Goal: Information Seeking & Learning: Find specific fact

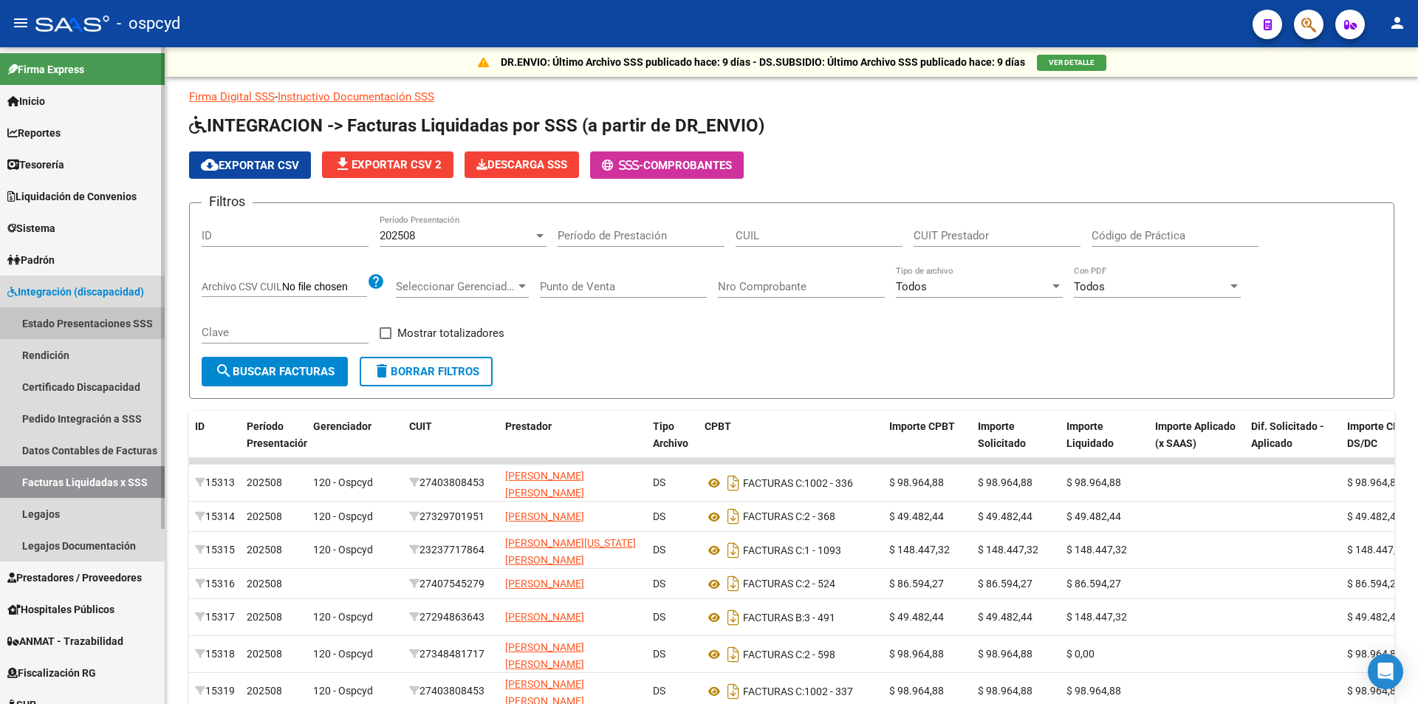
click at [91, 312] on link "Estado Presentaciones SSS" at bounding box center [82, 323] width 165 height 32
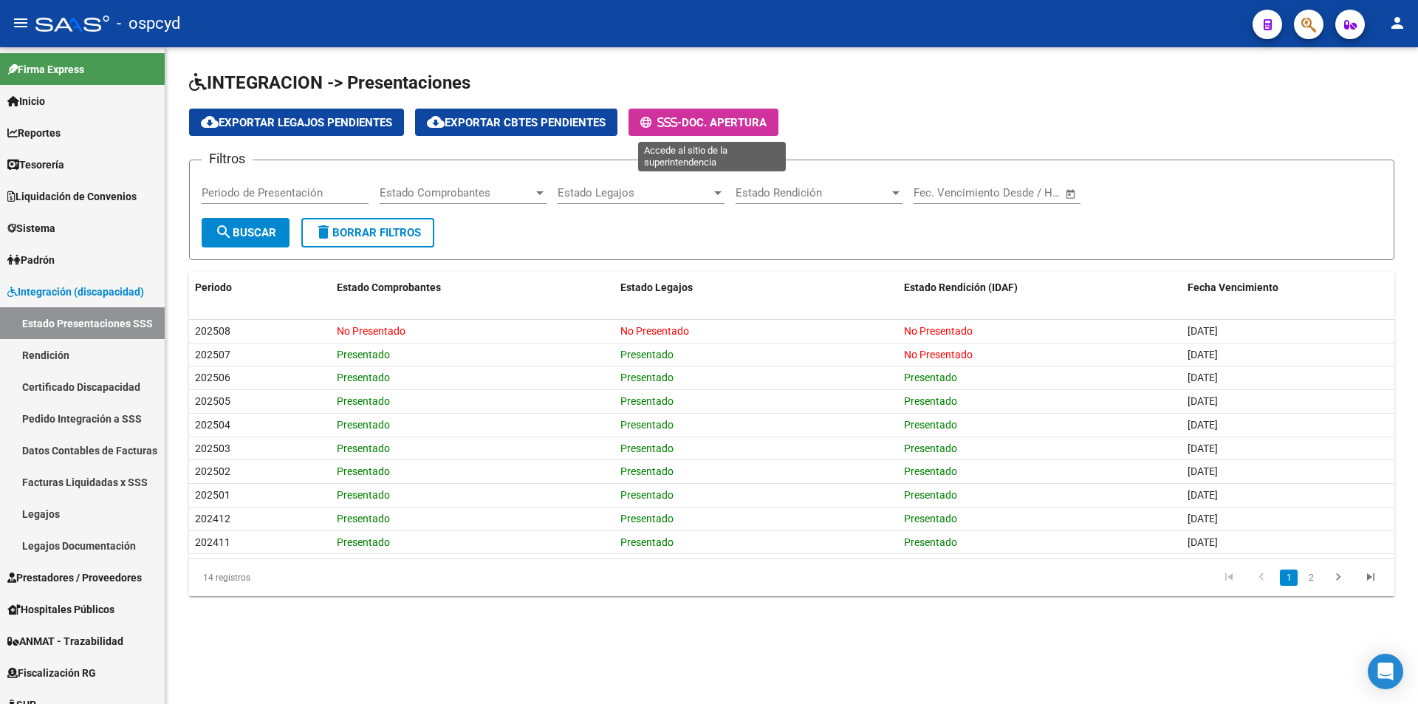
click at [766, 125] on span "Doc. Apertura" at bounding box center [723, 122] width 85 height 13
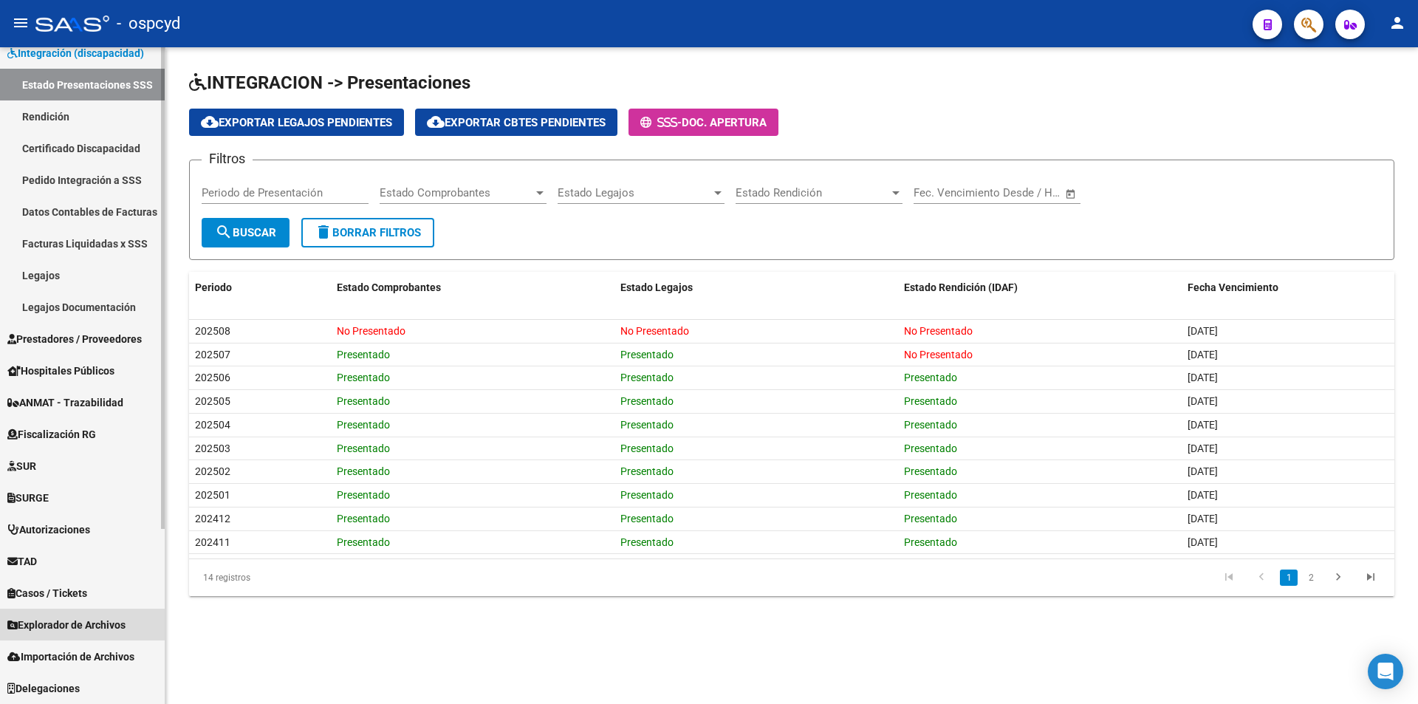
click at [125, 614] on link "Explorador de Archivos" at bounding box center [82, 624] width 165 height 32
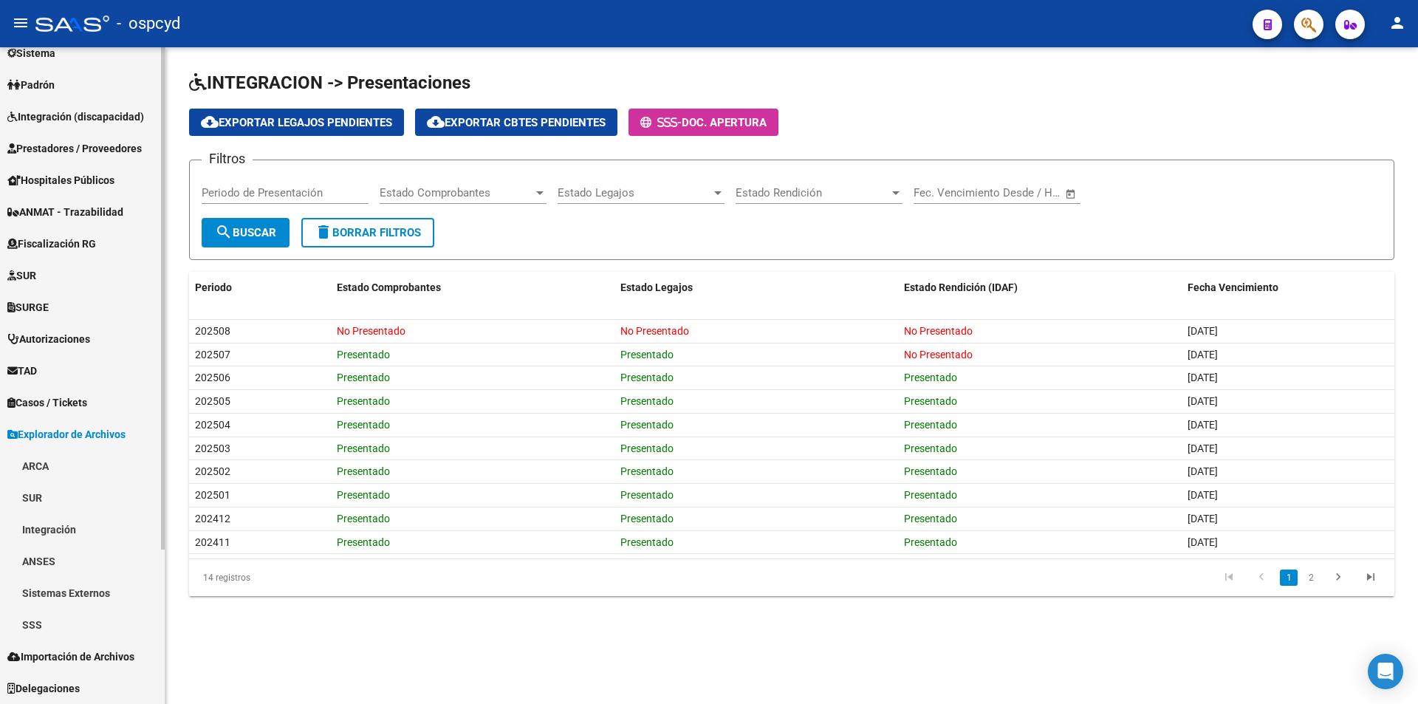
scroll to position [175, 0]
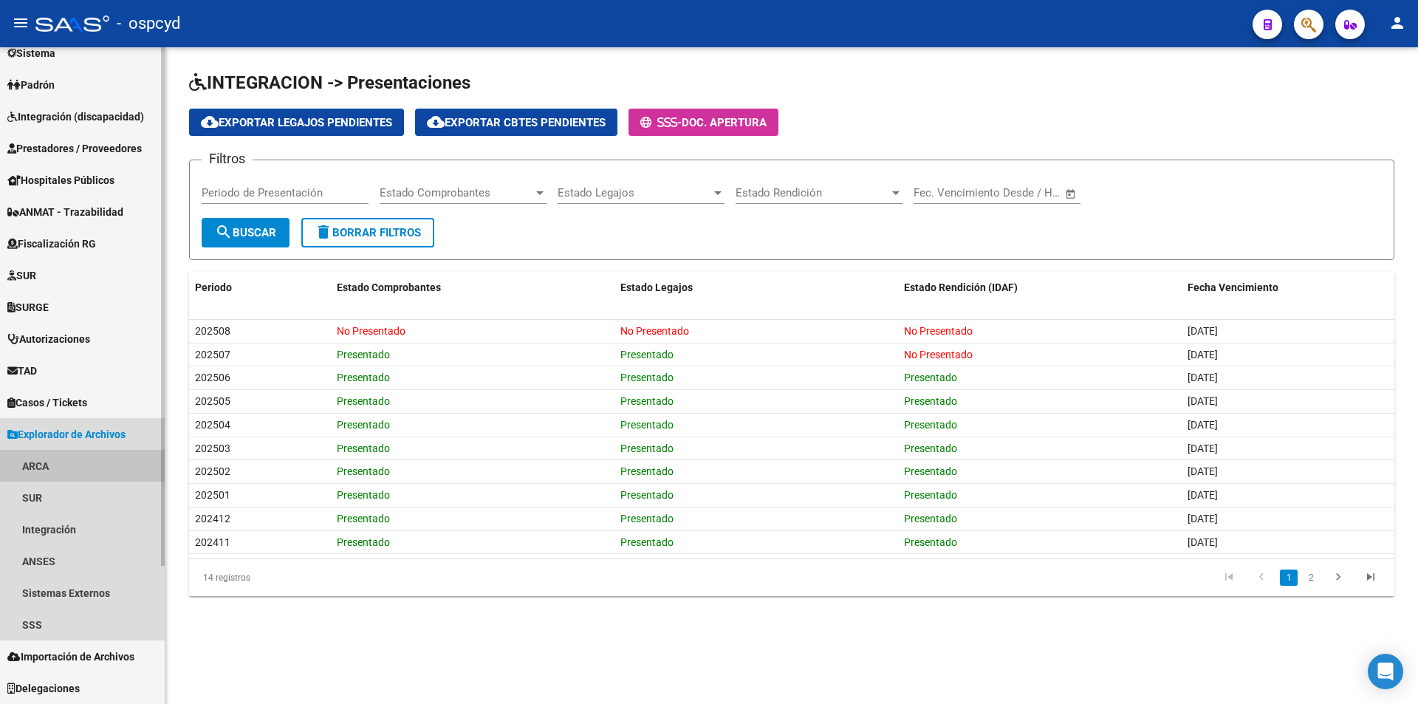
click at [103, 466] on link "ARCA" at bounding box center [82, 466] width 165 height 32
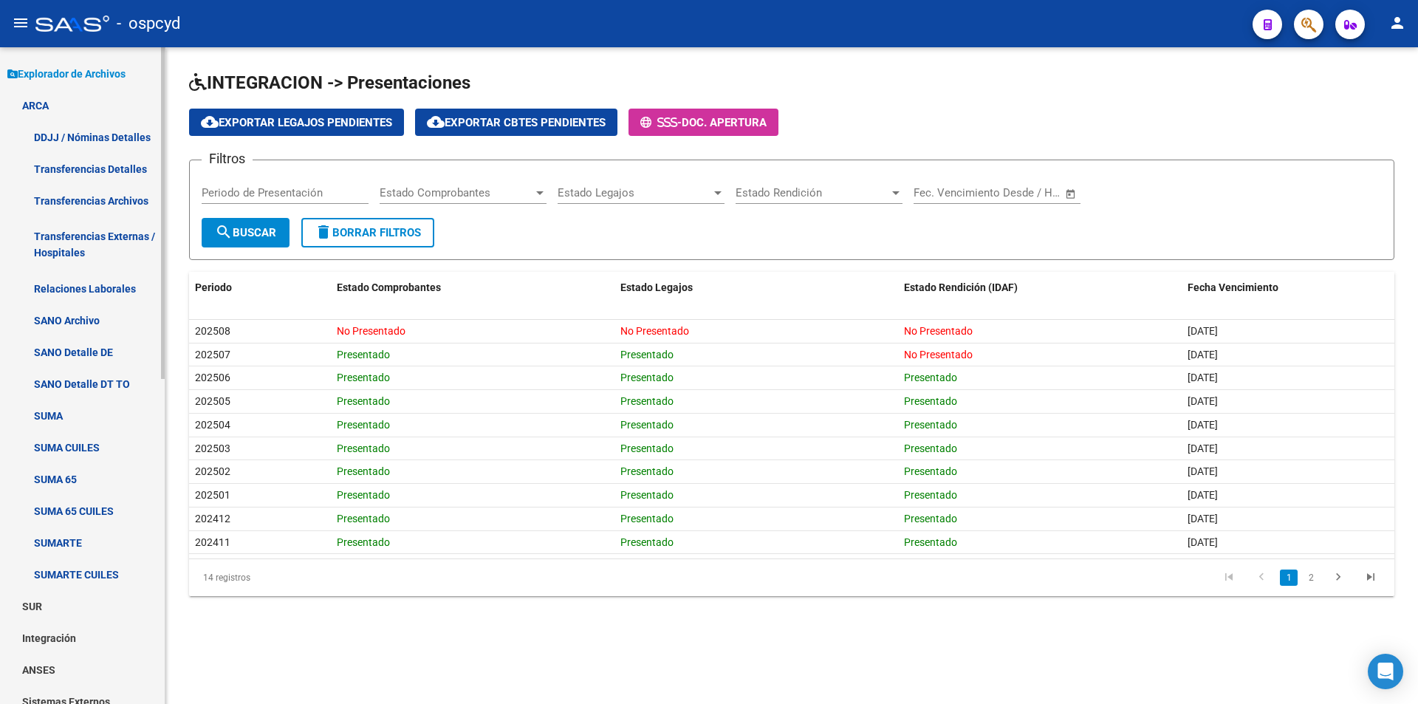
scroll to position [544, 0]
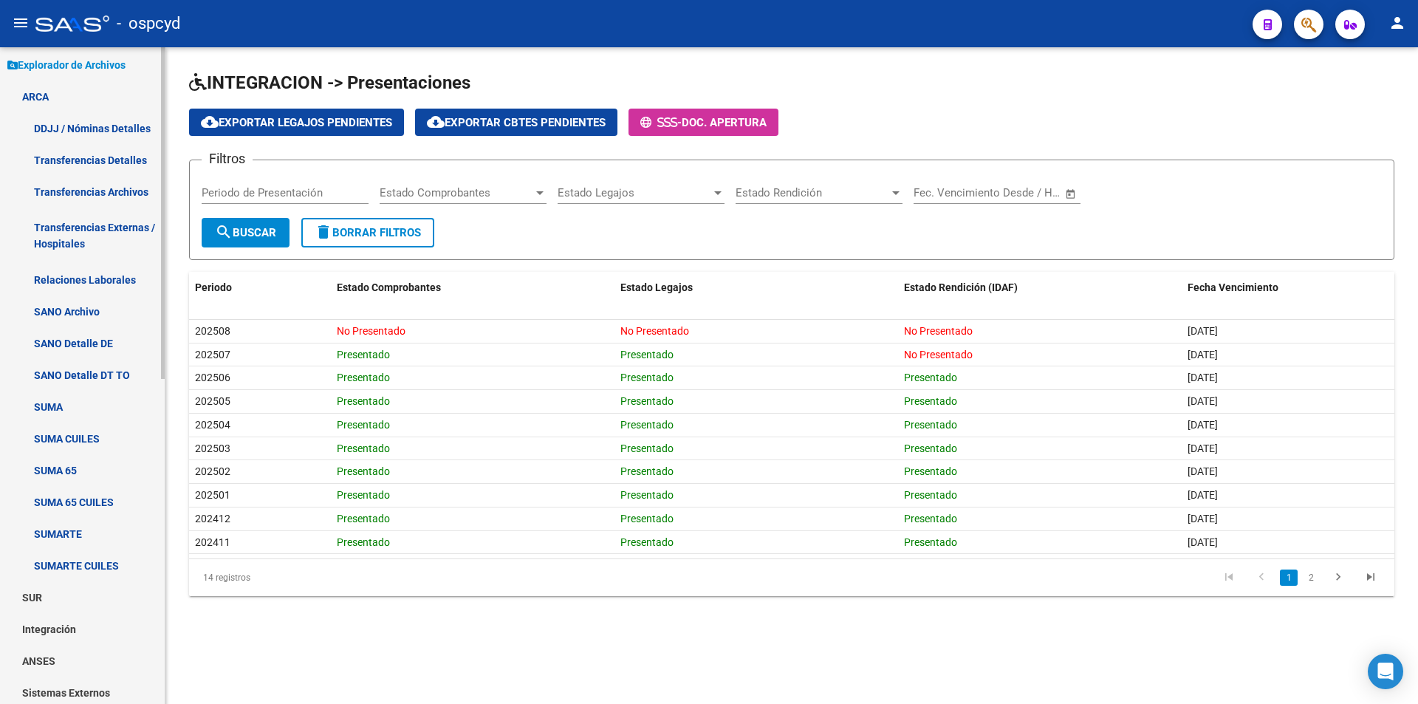
click at [94, 281] on link "Relaciones Laborales" at bounding box center [82, 280] width 165 height 32
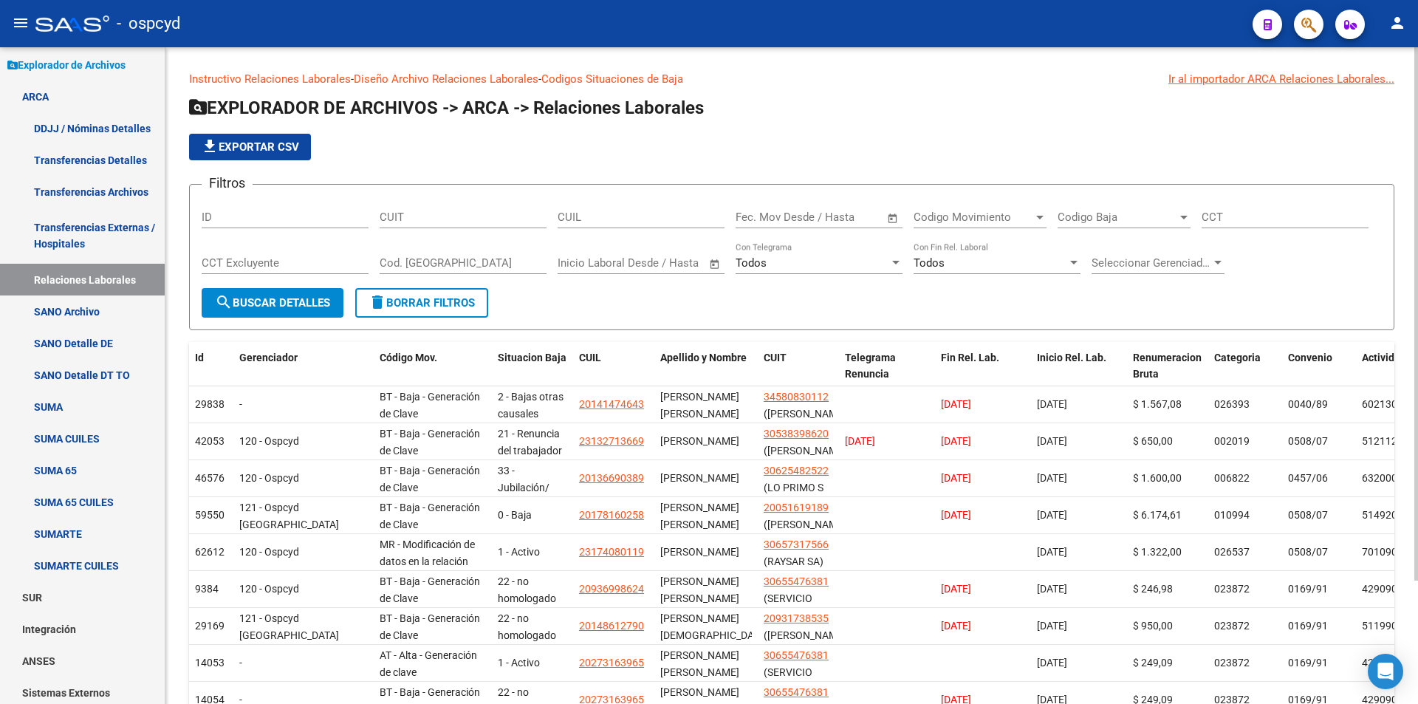
click at [888, 213] on span "Open calendar" at bounding box center [892, 217] width 35 height 35
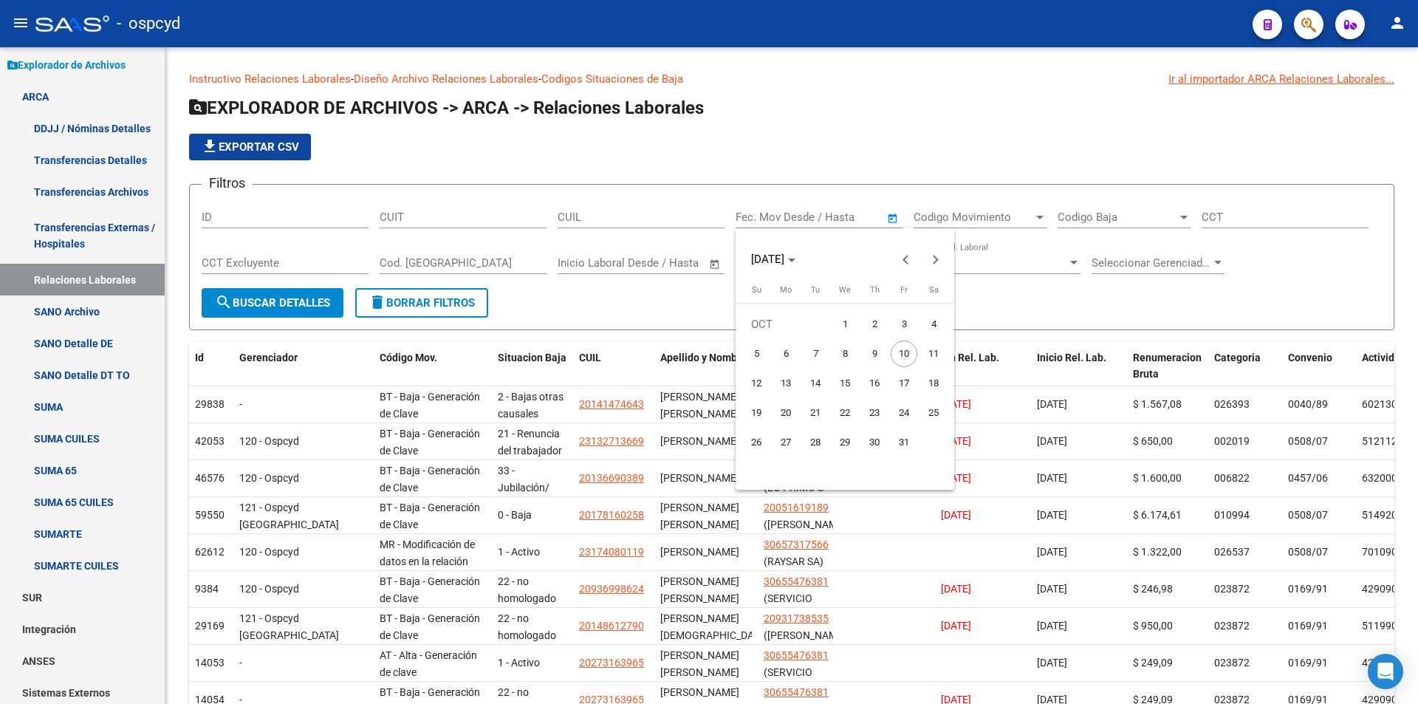
click at [926, 319] on span "4" at bounding box center [933, 324] width 27 height 27
type input "[DATE]"
click at [899, 351] on span "10" at bounding box center [903, 353] width 27 height 27
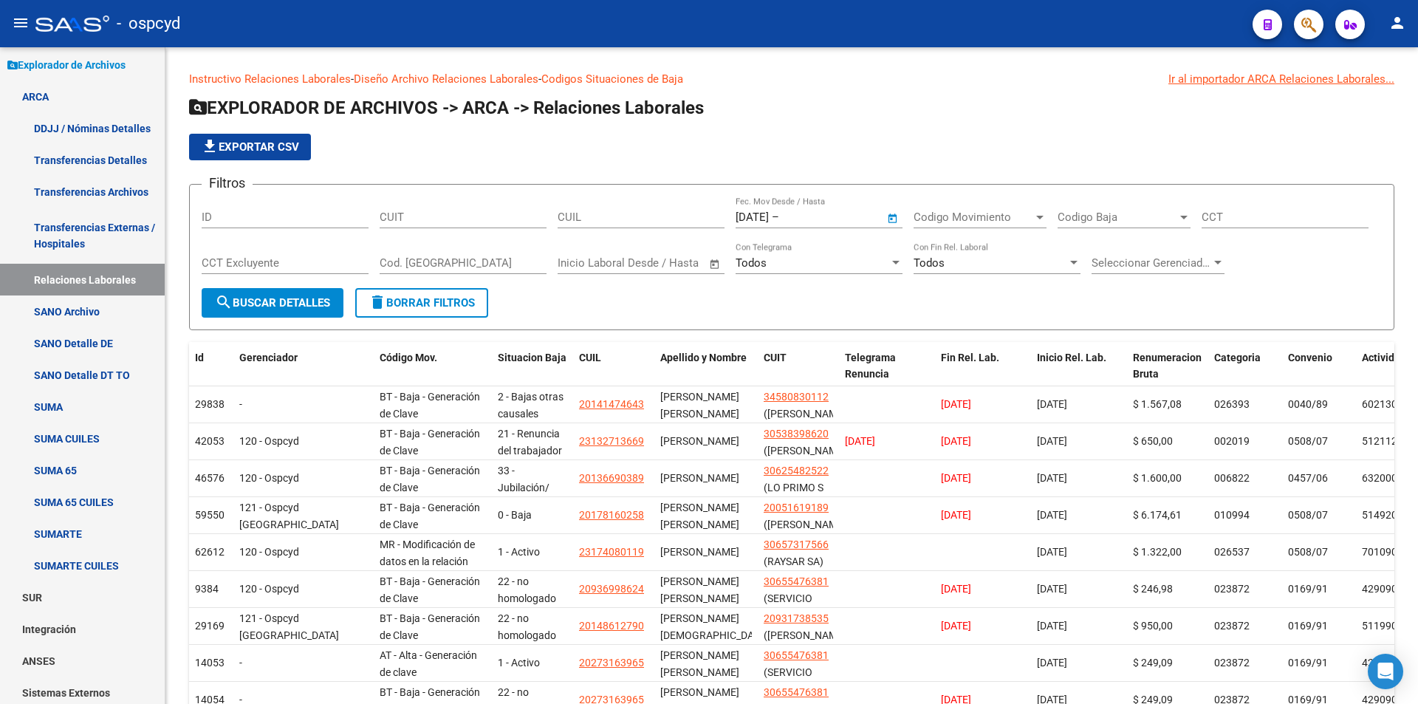
type input "[DATE]"
click at [309, 302] on span "search Buscar Detalles" at bounding box center [272, 302] width 115 height 13
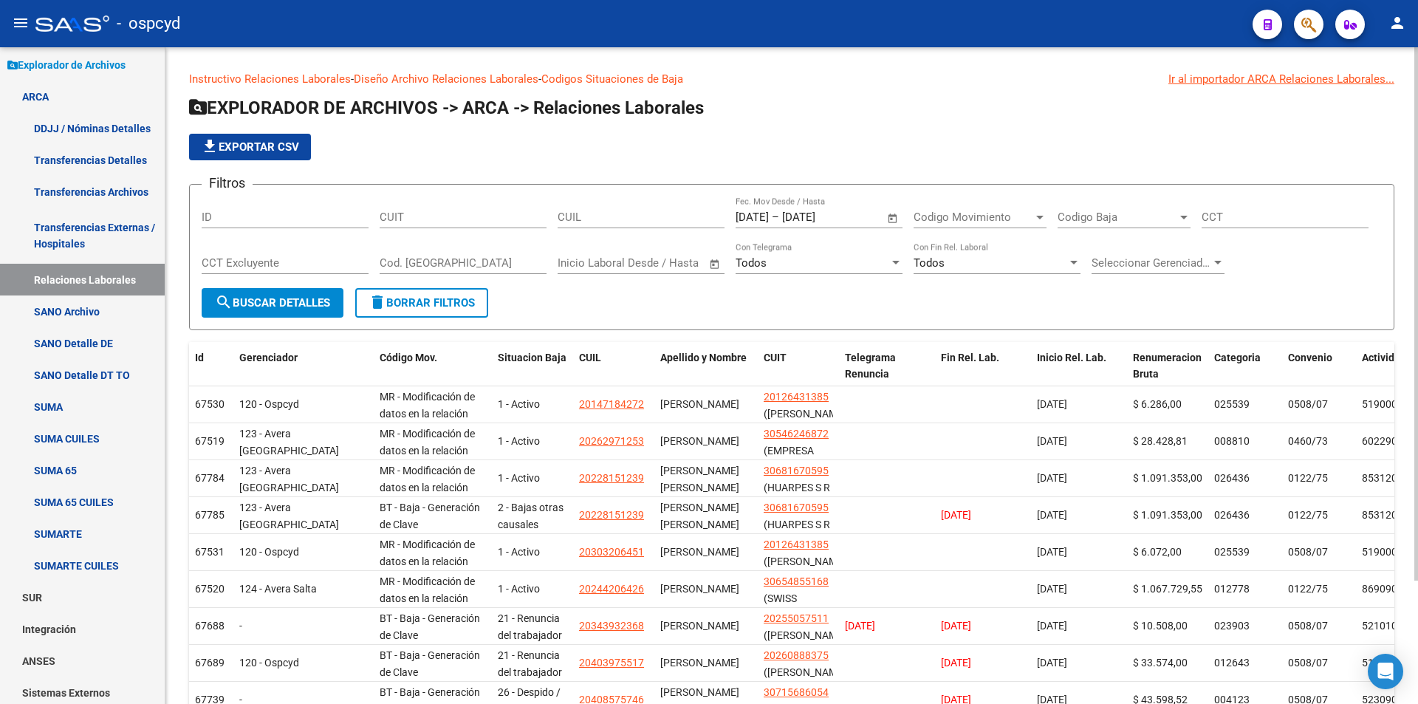
click at [271, 151] on span "file_download Exportar CSV" at bounding box center [250, 146] width 98 height 13
click at [482, 215] on input "CUIT" at bounding box center [462, 216] width 167 height 13
paste input "20-17709797-8"
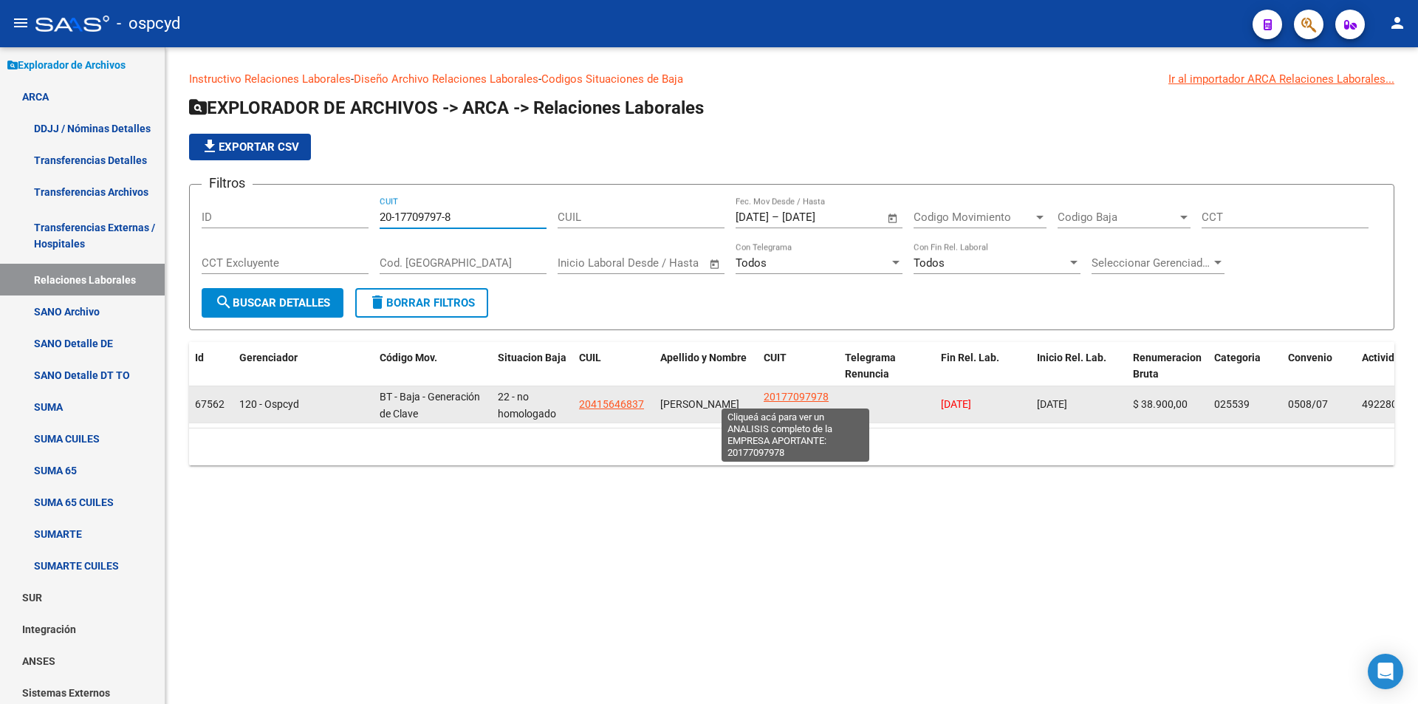
type input "20-17709797-8"
click at [793, 388] on app-link-go-to "20177097978" at bounding box center [795, 396] width 65 height 17
click at [799, 399] on span "20177097978" at bounding box center [795, 397] width 65 height 12
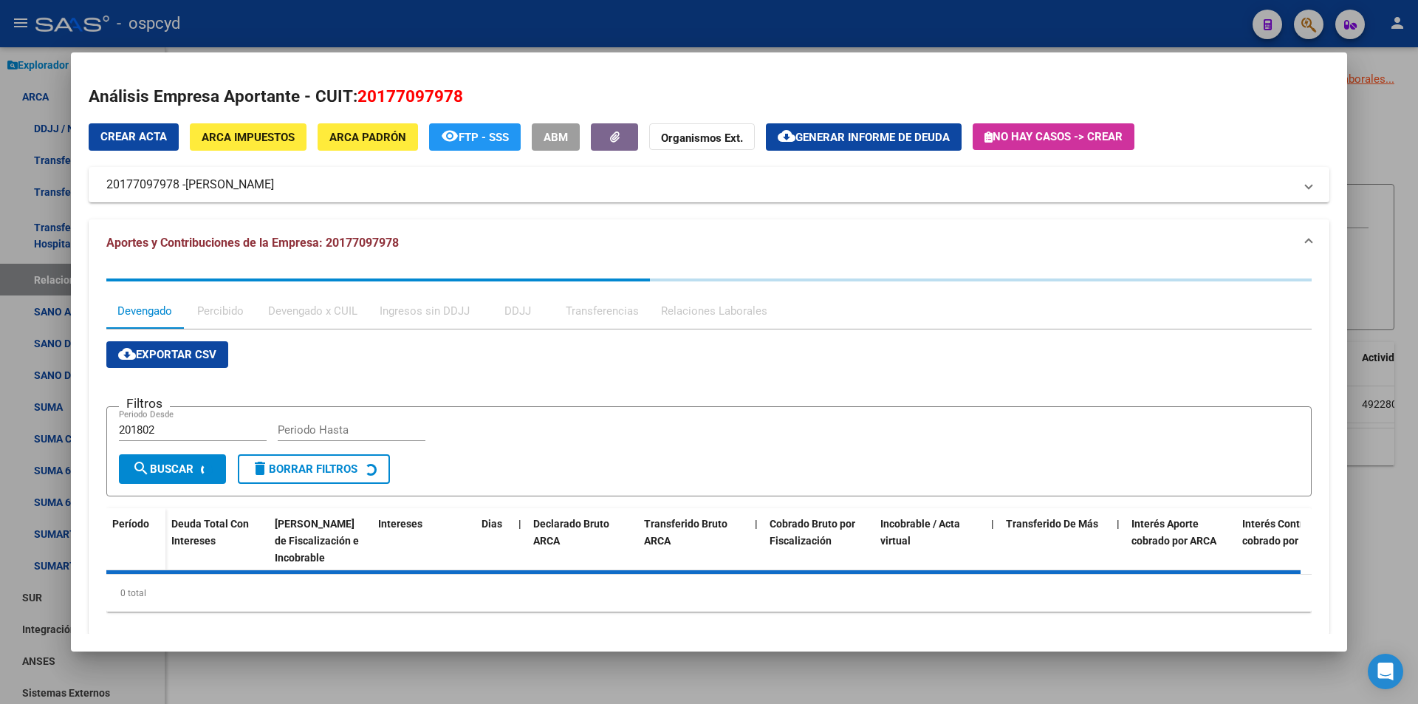
click at [254, 140] on span "ARCA Impuestos" at bounding box center [248, 137] width 93 height 13
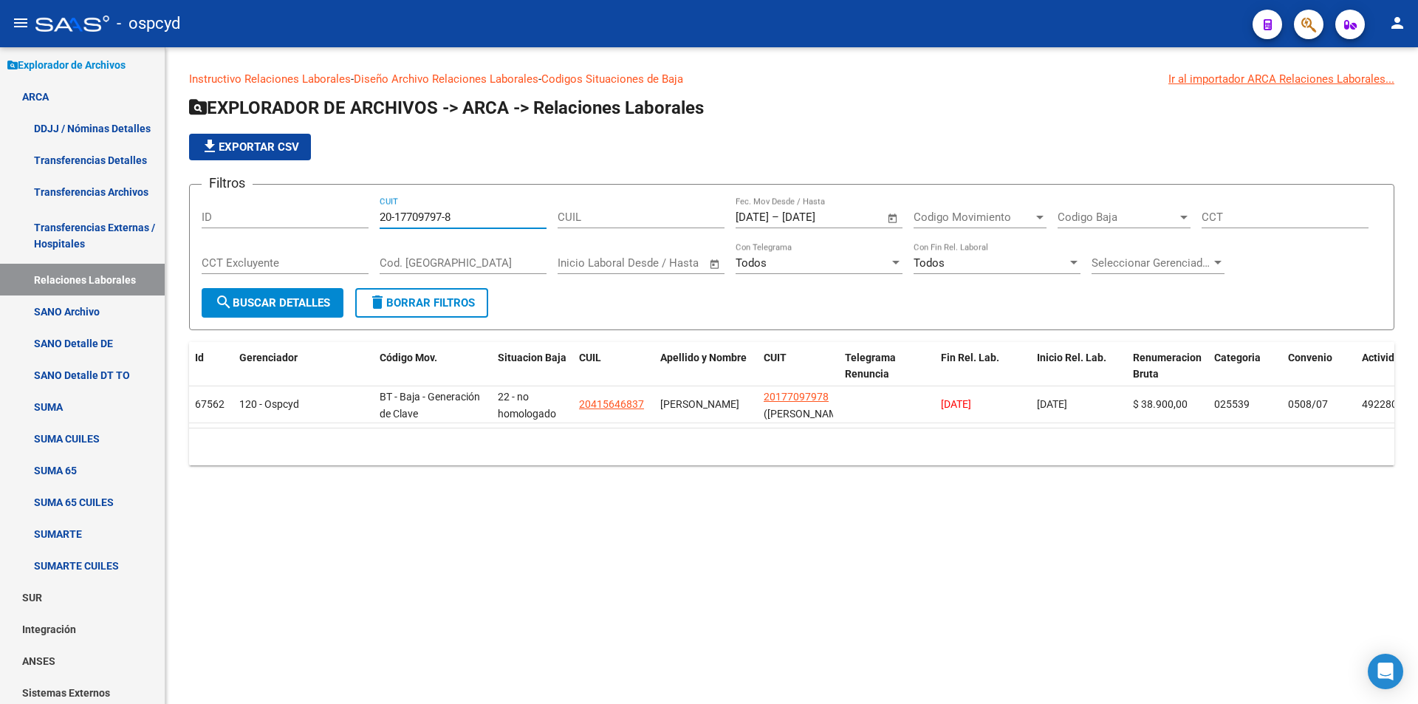
paste input "20313101-2"
drag, startPoint x: 474, startPoint y: 218, endPoint x: 317, endPoint y: 212, distance: 157.4
click at [323, 211] on div "Filtros ID 20-20313101-2 CUIT CUIL [DATE] [DATE] – [DATE] [DATE] Fec. Mov Desde…" at bounding box center [792, 242] width 1180 height 92
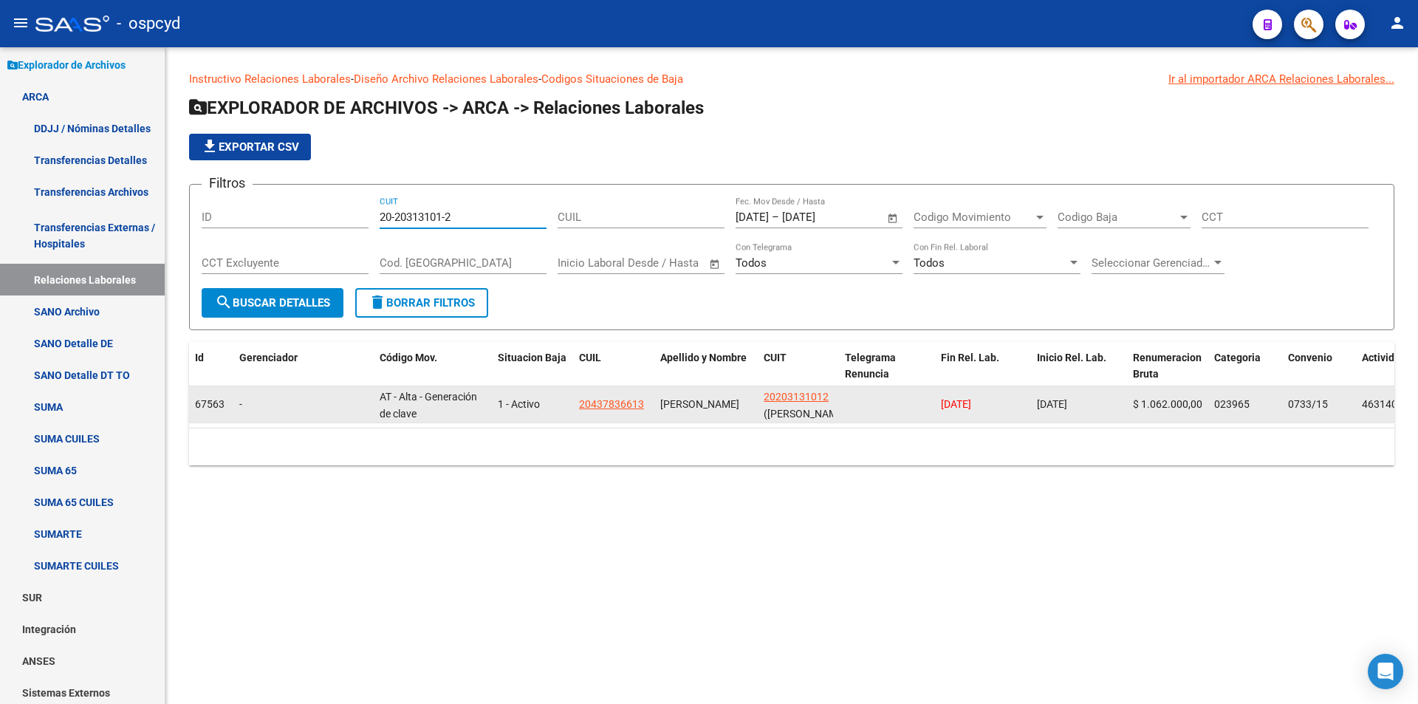
type input "20-20313101-2"
click at [773, 395] on span "20203131012" at bounding box center [795, 397] width 65 height 12
type textarea "20203131012"
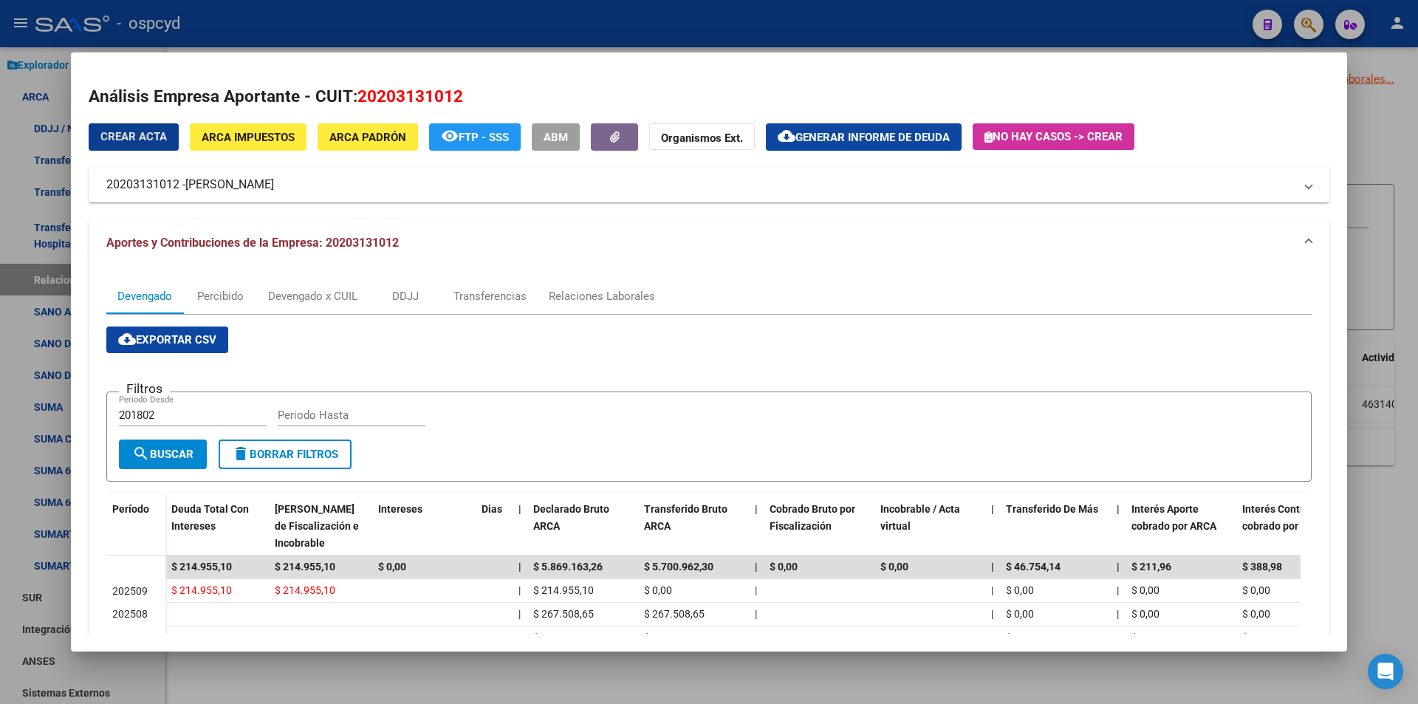
click at [242, 143] on span "ARCA Impuestos" at bounding box center [248, 137] width 93 height 13
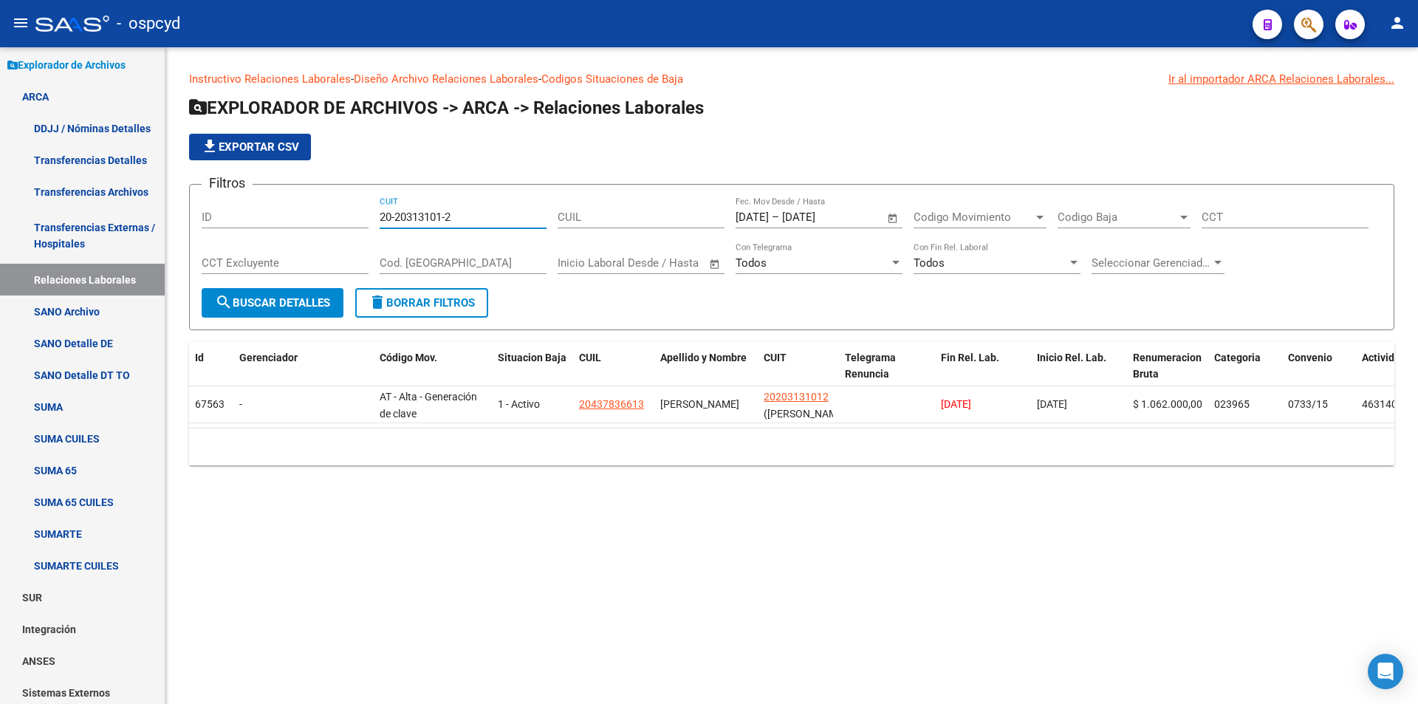
drag, startPoint x: 484, startPoint y: 216, endPoint x: 280, endPoint y: 232, distance: 205.1
click at [291, 233] on div "Filtros ID 20-20313101-2 CUIT CUIL [DATE] [DATE] – [DATE] [DATE] Fec. Mov Desde…" at bounding box center [792, 242] width 1180 height 92
paste input "67381"
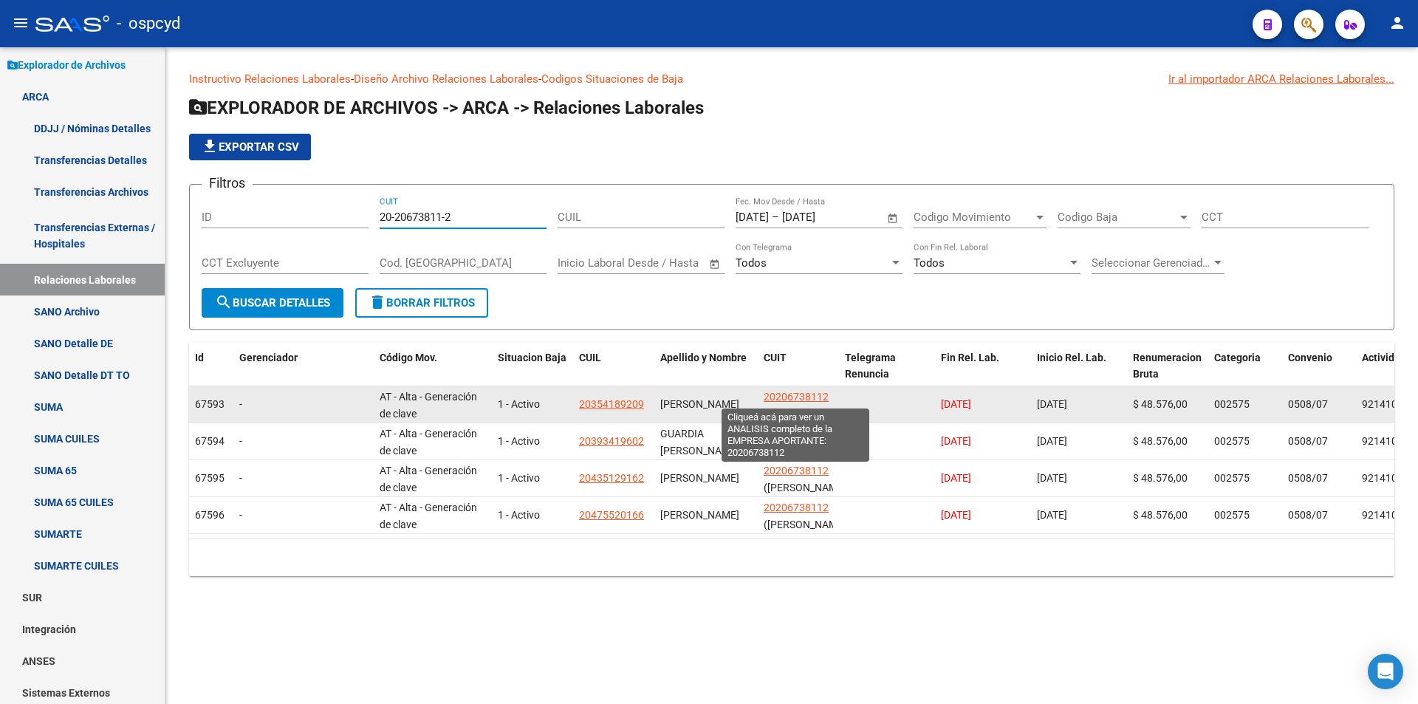
type input "20-20673811-2"
click at [784, 391] on span "20206738112" at bounding box center [795, 397] width 65 height 12
type textarea "20206738112"
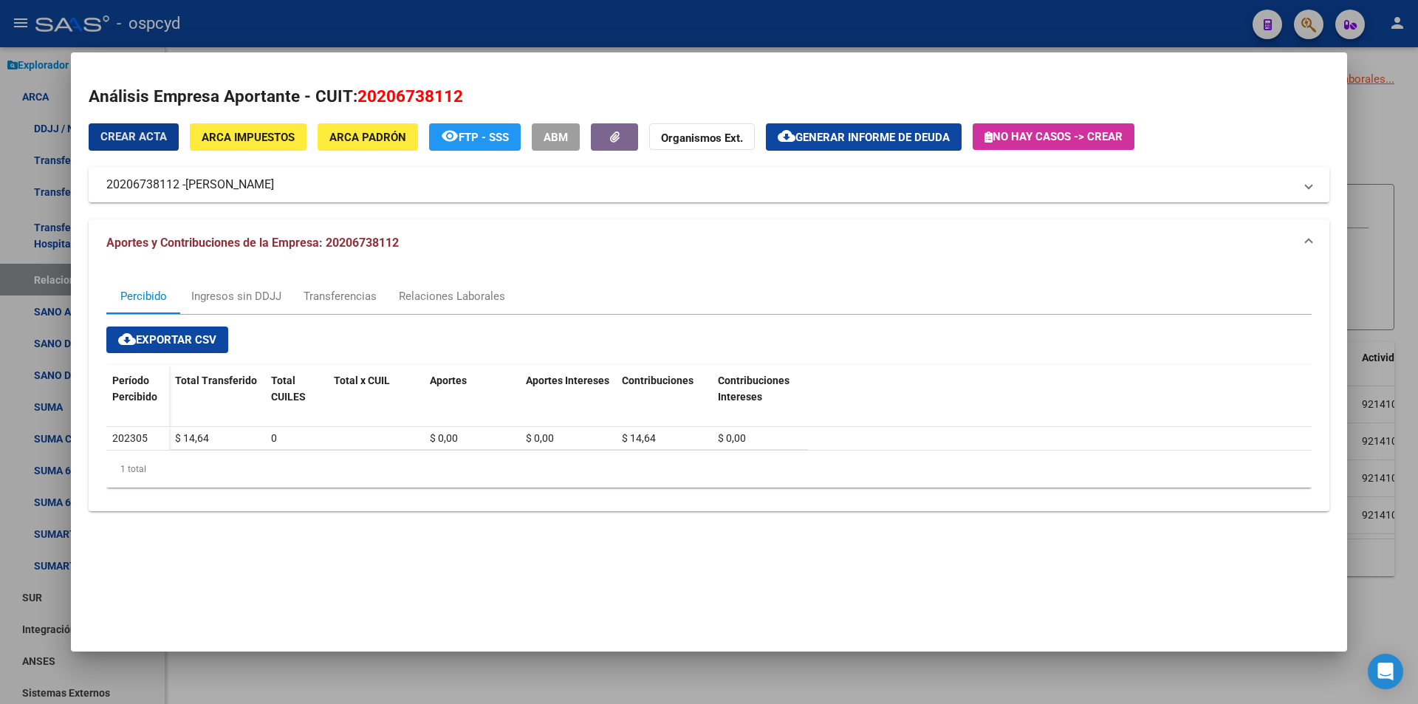
click at [285, 148] on button "ARCA Impuestos" at bounding box center [248, 136] width 117 height 27
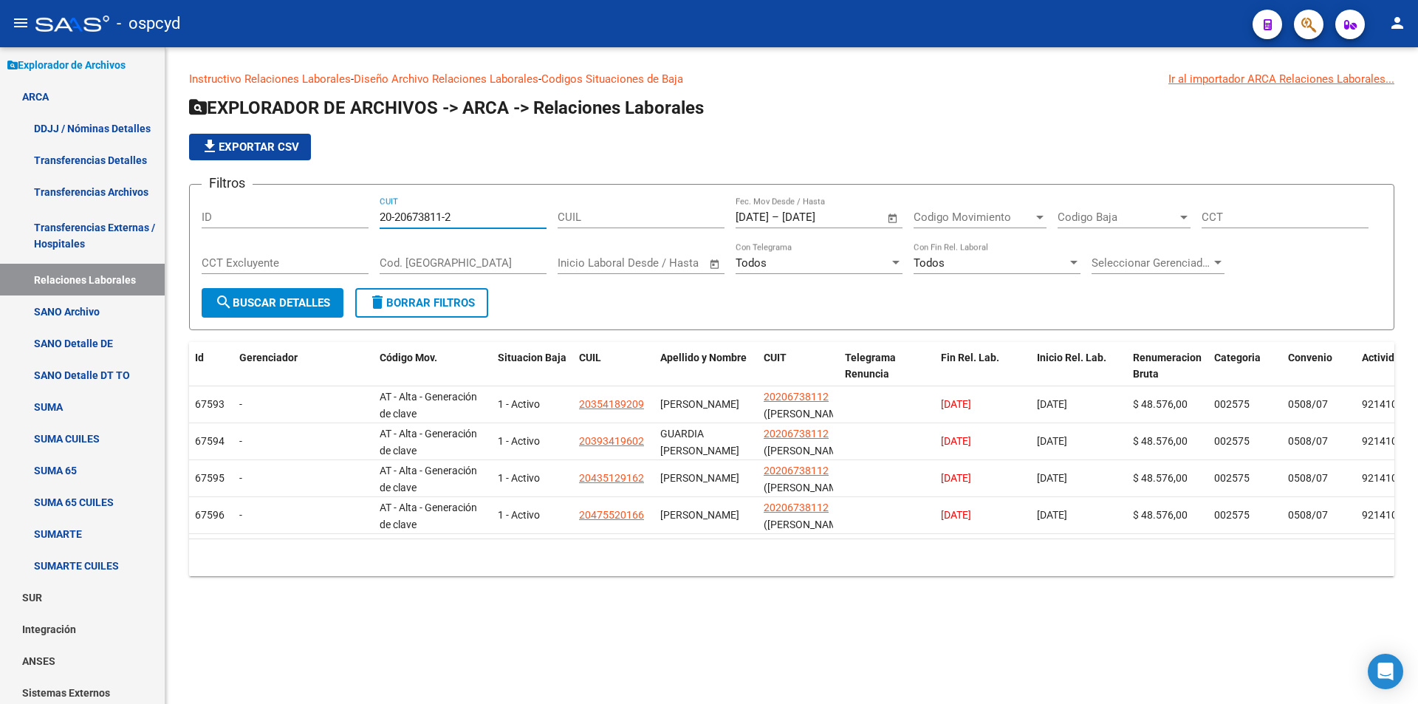
drag, startPoint x: 471, startPoint y: 213, endPoint x: 293, endPoint y: 202, distance: 178.3
click at [301, 202] on div "Filtros ID 20-20673811-2 CUIT CUIL [DATE] [DATE] – [DATE] [DATE] Fec. Mov Desde…" at bounding box center [792, 242] width 1180 height 92
paste input "2306648-9"
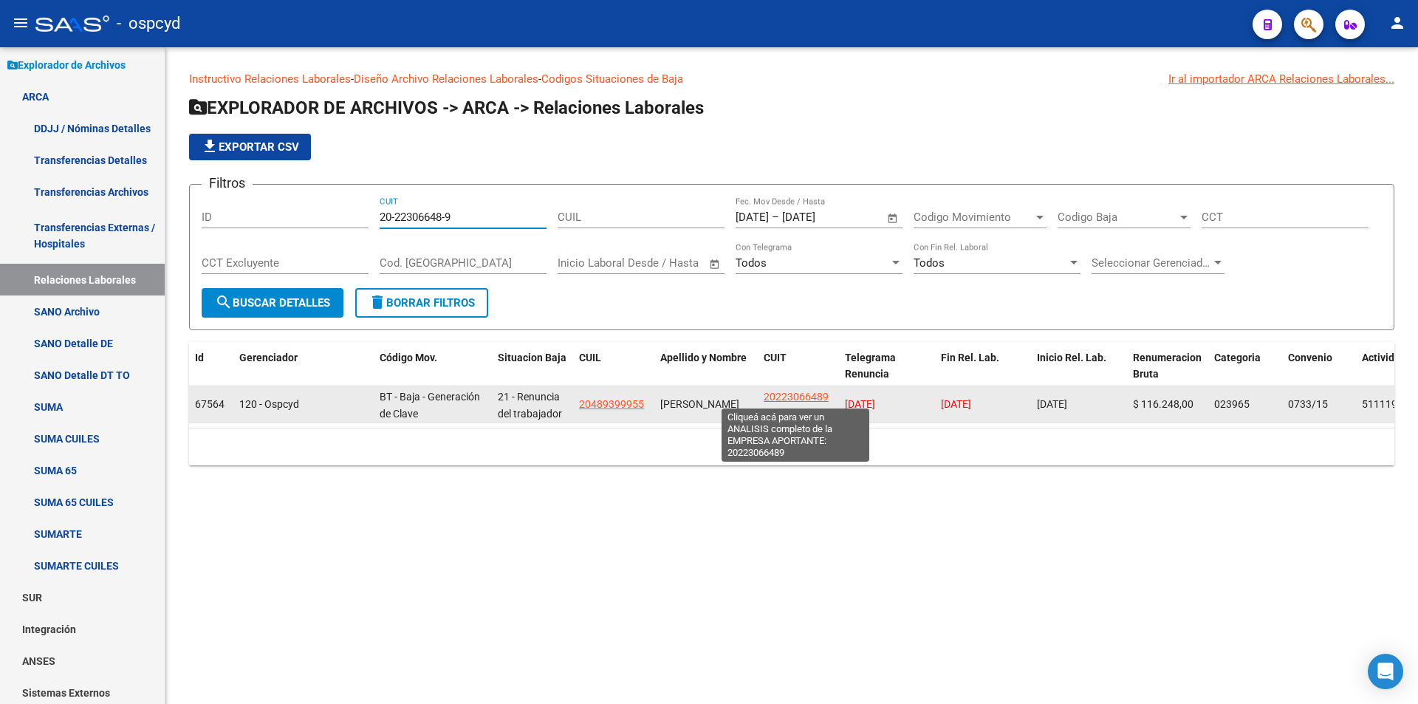
type input "20-22306648-9"
click at [786, 396] on span "20223066489" at bounding box center [795, 397] width 65 height 12
type textarea "20223066489"
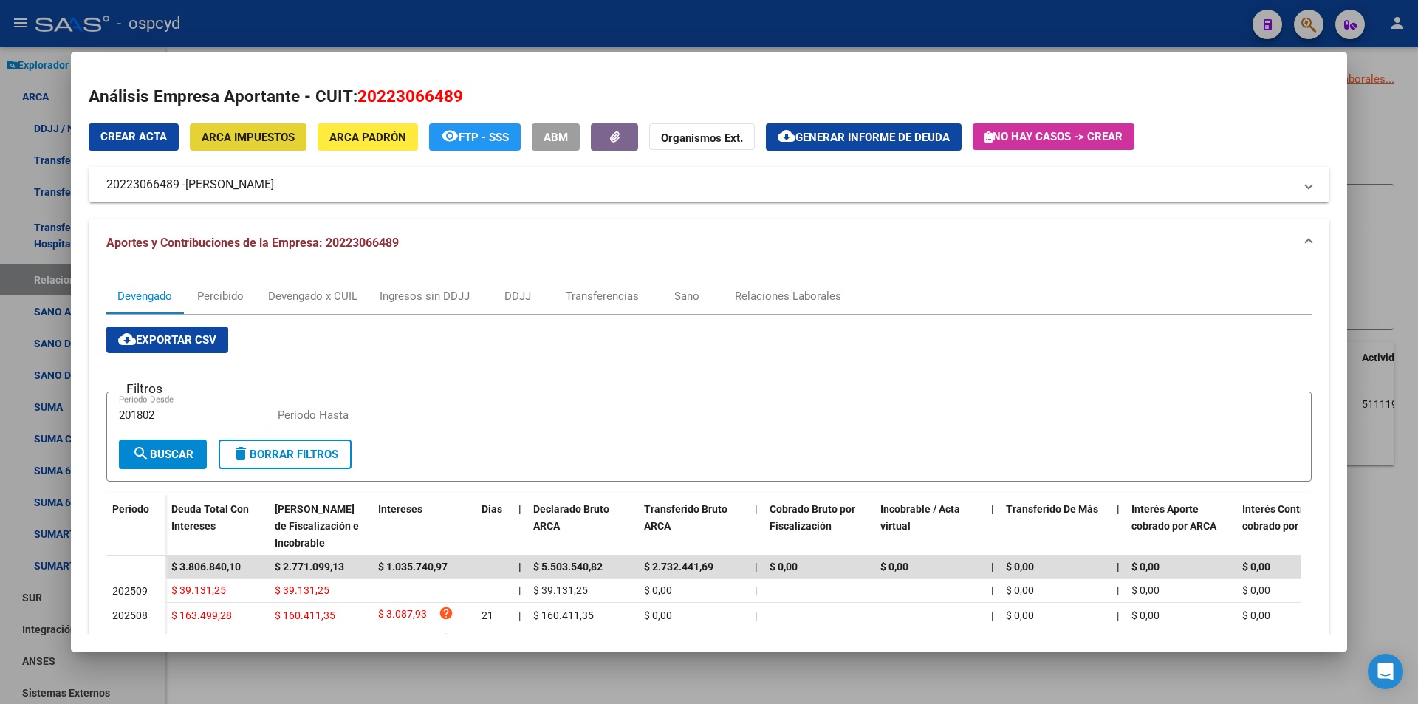
click at [282, 137] on span "ARCA Impuestos" at bounding box center [248, 137] width 93 height 13
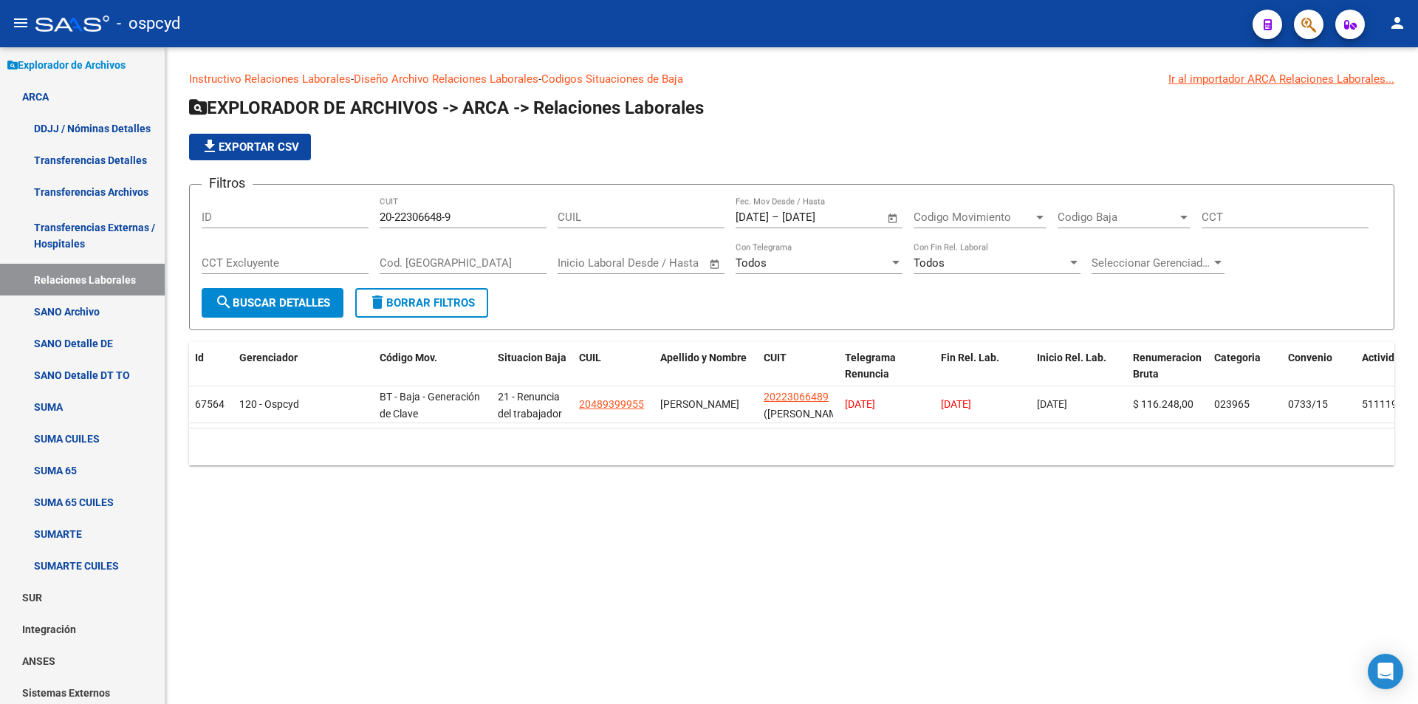
drag, startPoint x: 456, startPoint y: 215, endPoint x: 344, endPoint y: 210, distance: 112.3
click at [348, 209] on div "Filtros ID 20-22306648-9 CUIT CUIL [DATE] [DATE] – [DATE] [DATE] Fec. Mov Desde…" at bounding box center [792, 242] width 1180 height 92
paste input "5505751-1"
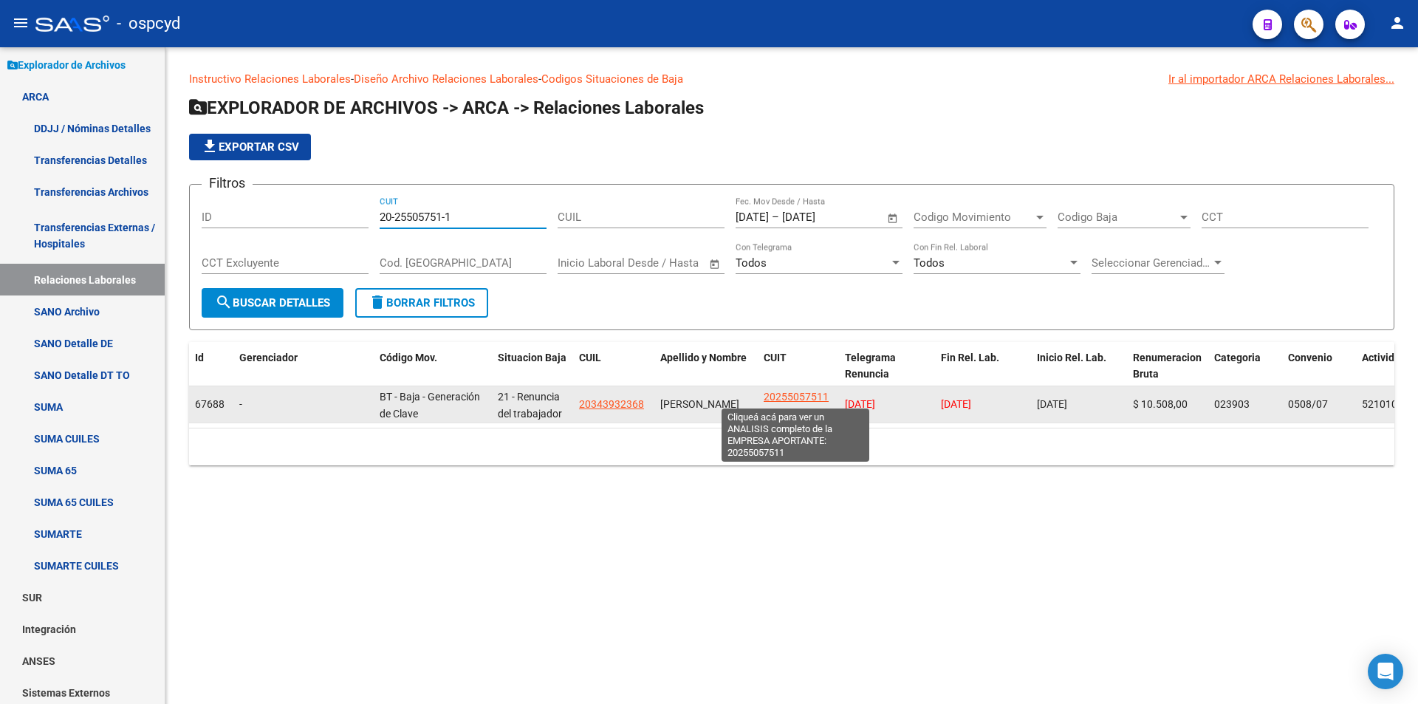
type input "20-25505751-1"
click at [774, 397] on span "20255057511" at bounding box center [795, 397] width 65 height 12
type textarea "20255057511"
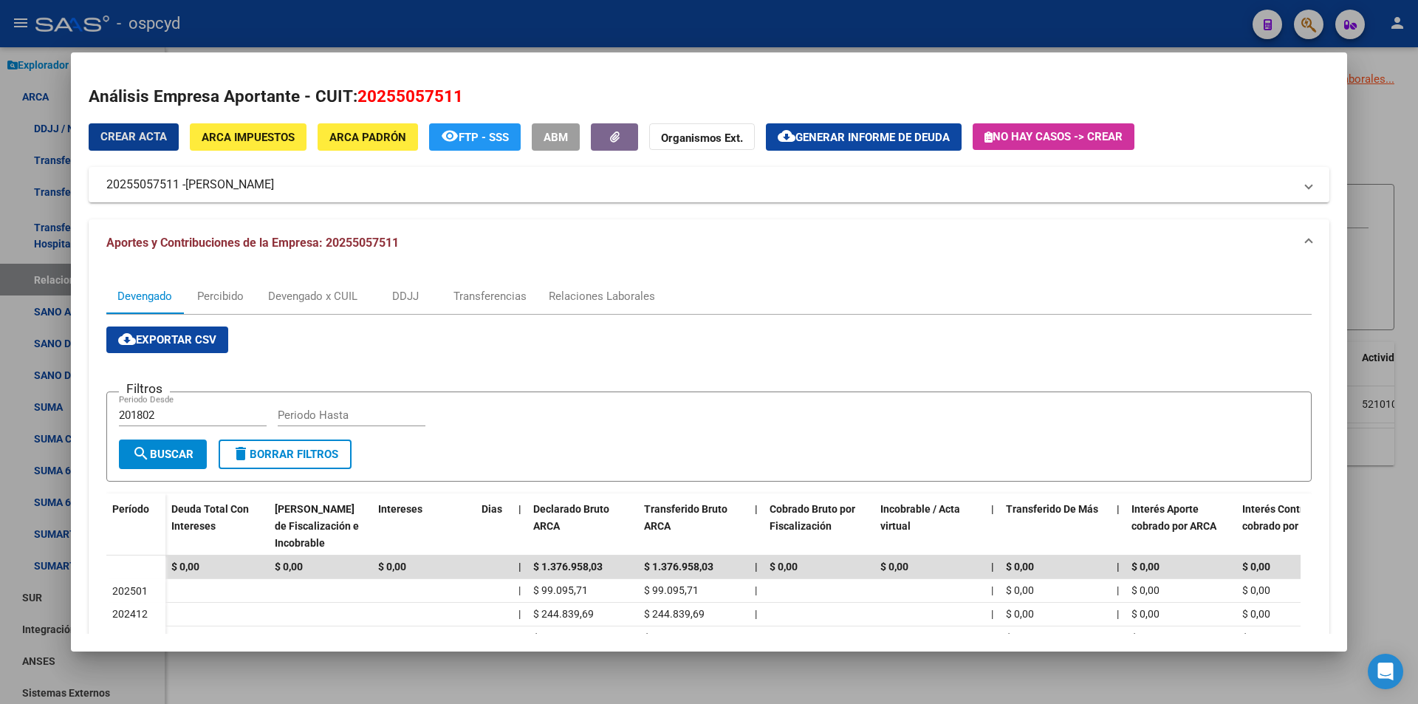
click at [269, 131] on span "ARCA Impuestos" at bounding box center [248, 137] width 93 height 13
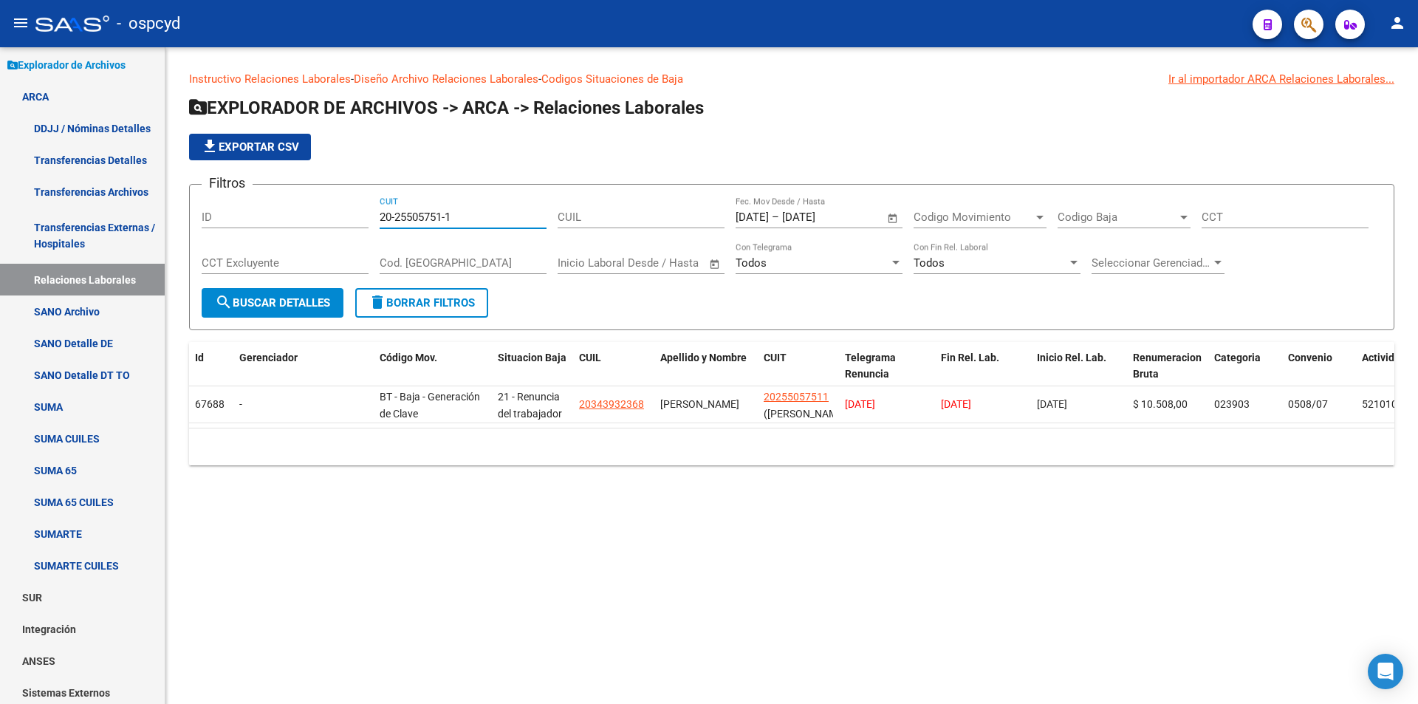
drag, startPoint x: 509, startPoint y: 219, endPoint x: 223, endPoint y: 217, distance: 286.5
click at [223, 217] on div "Filtros ID 20-25505751-1 CUIT CUIL [DATE] [DATE] – [DATE] [DATE] Fec. Mov Desde…" at bounding box center [792, 242] width 1180 height 92
paste input "6088837-5"
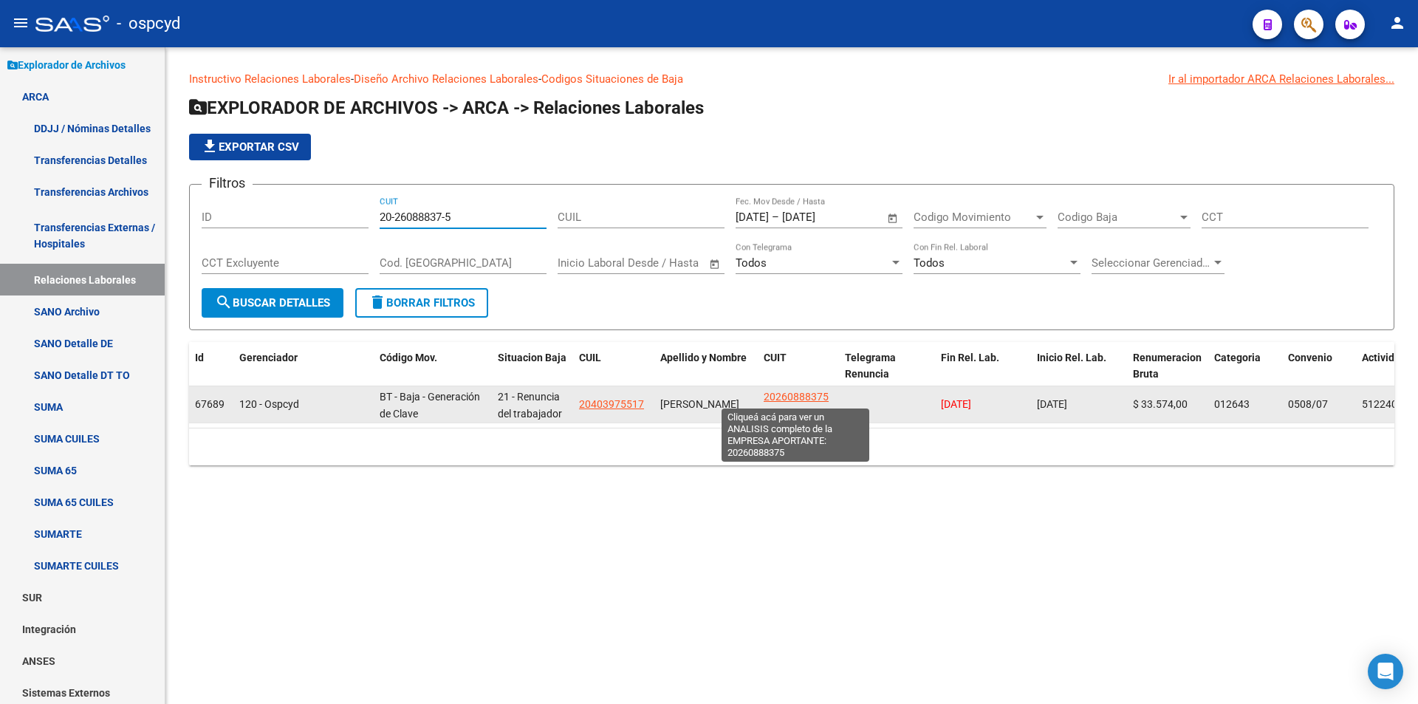
type input "20-26088837-5"
click at [808, 402] on span "20260888375" at bounding box center [795, 397] width 65 height 12
type textarea "20260888375"
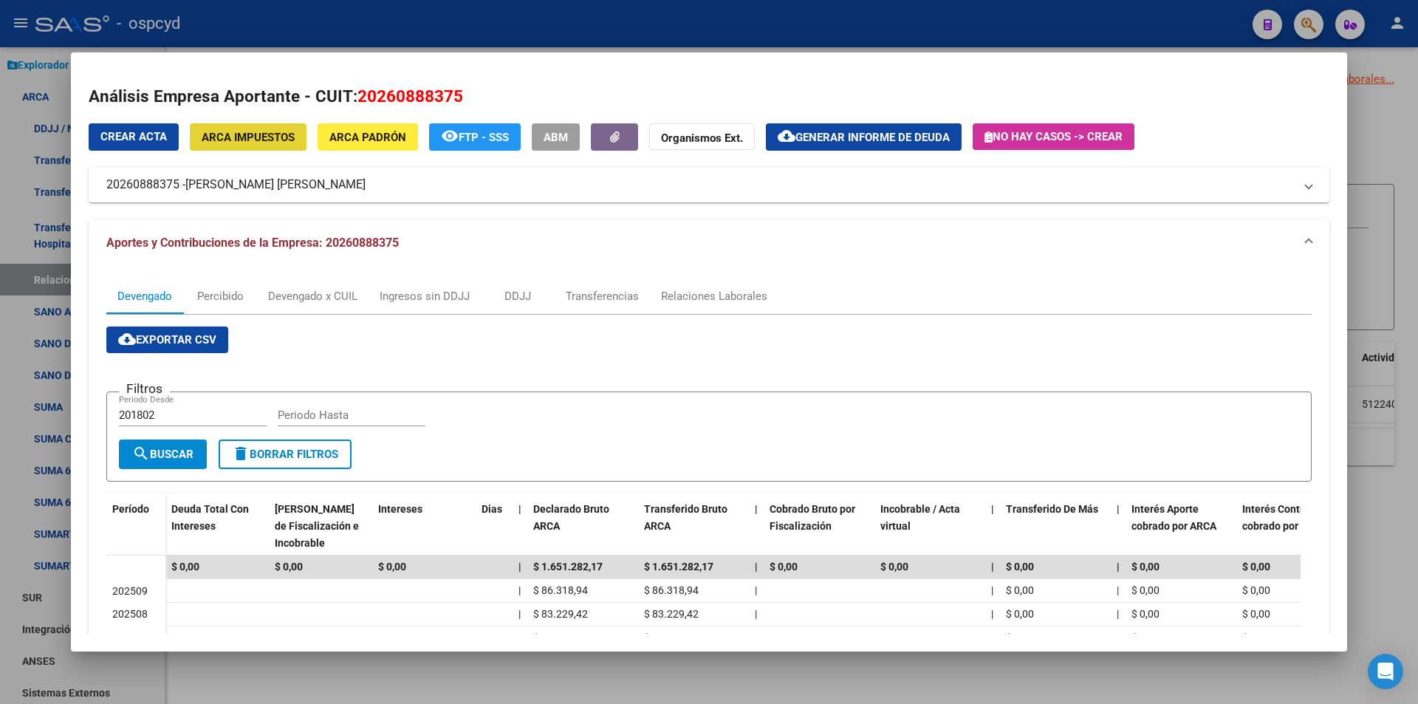
click at [245, 146] on button "ARCA Impuestos" at bounding box center [248, 136] width 117 height 27
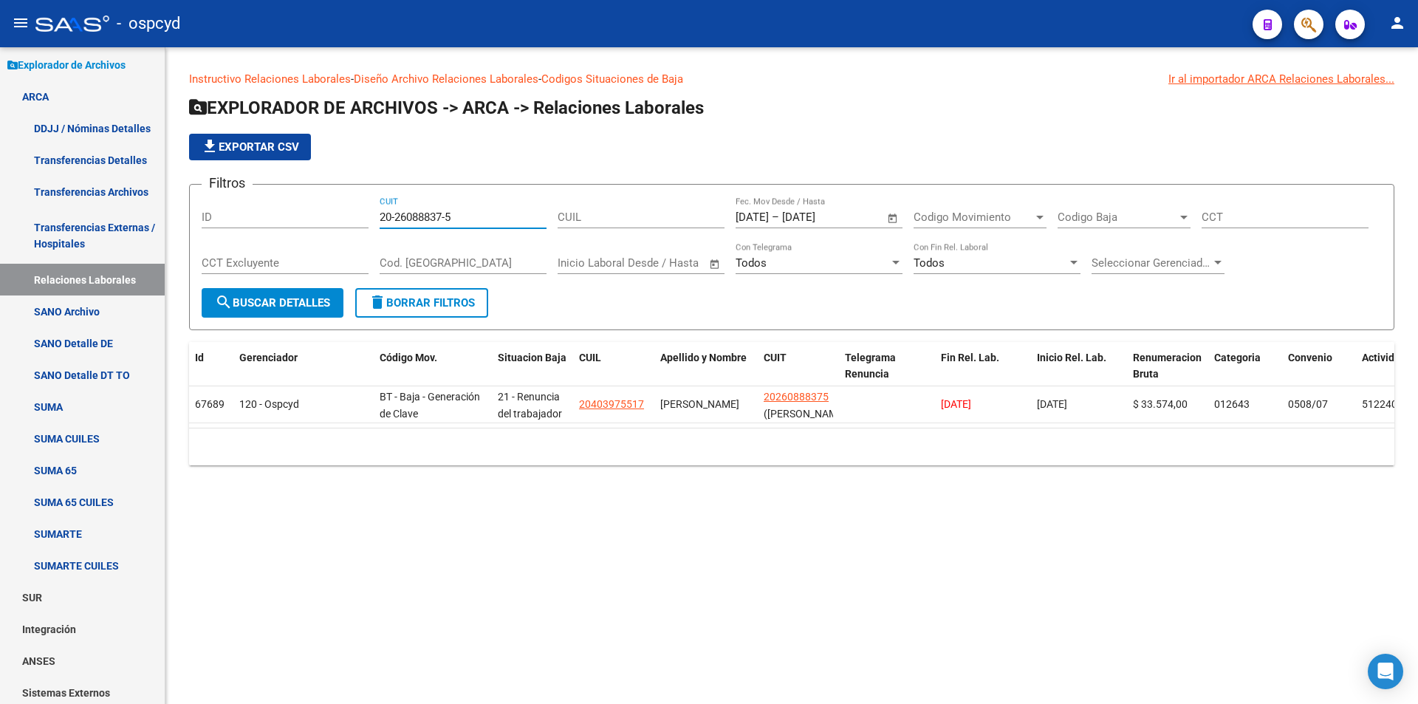
drag, startPoint x: 465, startPoint y: 218, endPoint x: 289, endPoint y: 202, distance: 177.2
click at [292, 202] on div "Filtros ID 20-26088837-5 CUIT CUIL [DATE] [DATE] – [DATE] [DATE] Fec. Mov Desde…" at bounding box center [792, 242] width 1180 height 92
paste input "9553913-6"
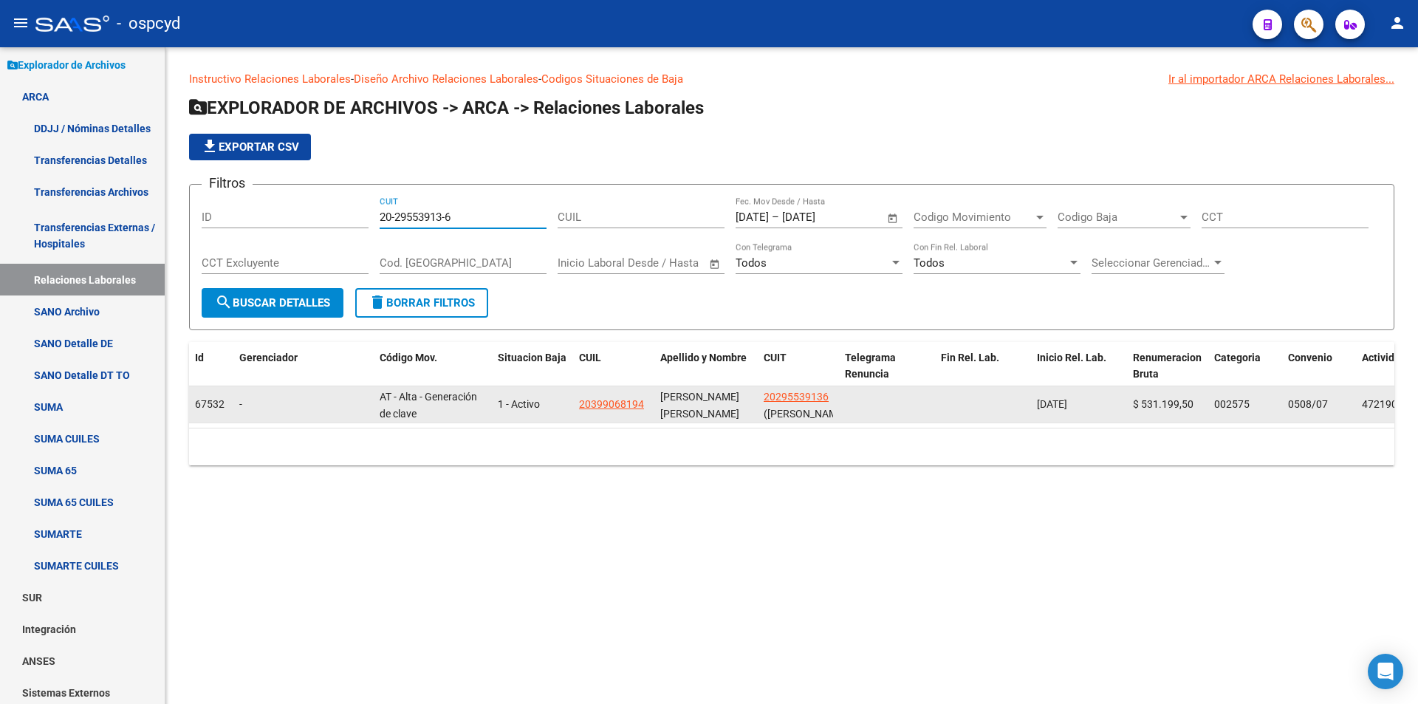
type input "20-29553913-6"
click at [805, 403] on app-link-go-to "20295539136" at bounding box center [795, 396] width 65 height 17
click at [804, 396] on span "20295539136" at bounding box center [795, 397] width 65 height 12
type textarea "20295539136"
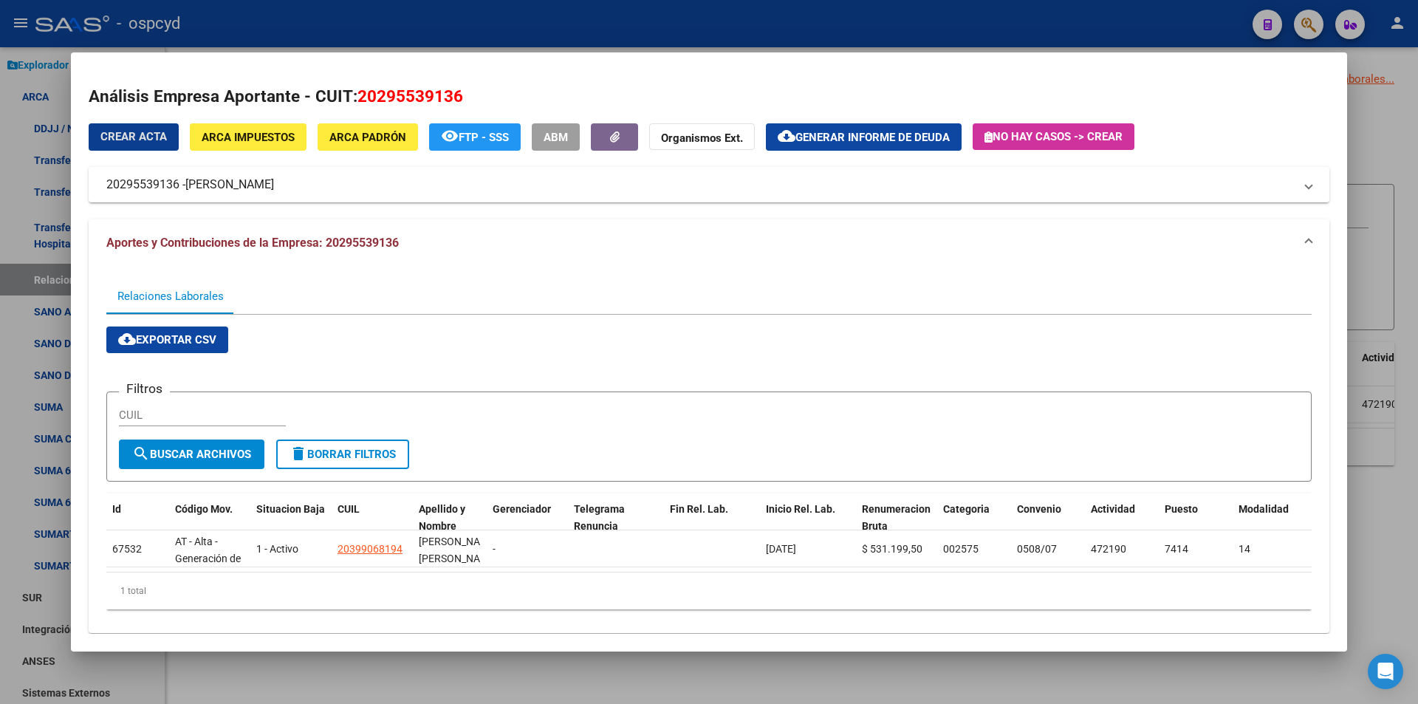
click at [275, 139] on span "ARCA Impuestos" at bounding box center [248, 137] width 93 height 13
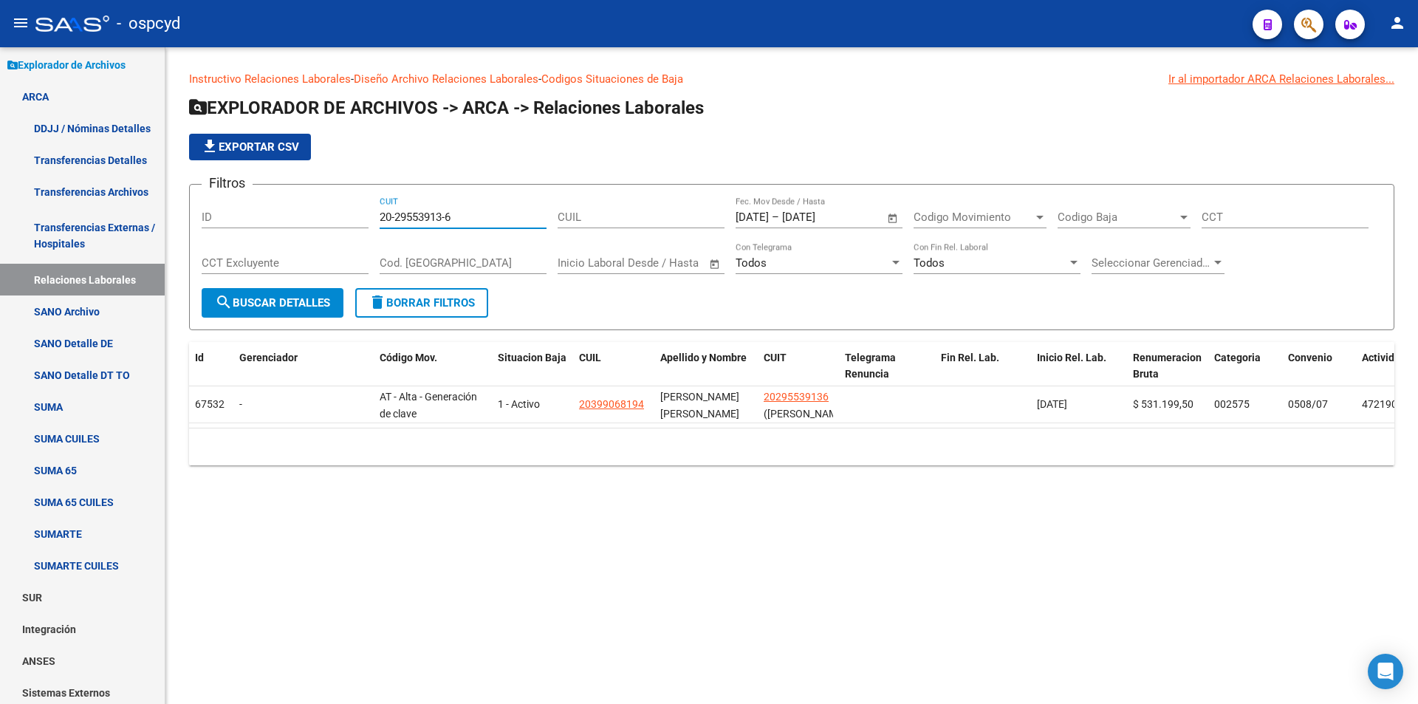
drag, startPoint x: 468, startPoint y: 221, endPoint x: 238, endPoint y: 208, distance: 230.7
click at [245, 213] on div "Filtros ID 20-29553913-6 CUIT CUIL [DATE] [DATE] – [DATE] [DATE] Fec. Mov Desde…" at bounding box center [792, 242] width 1180 height 92
paste input "34711074-5"
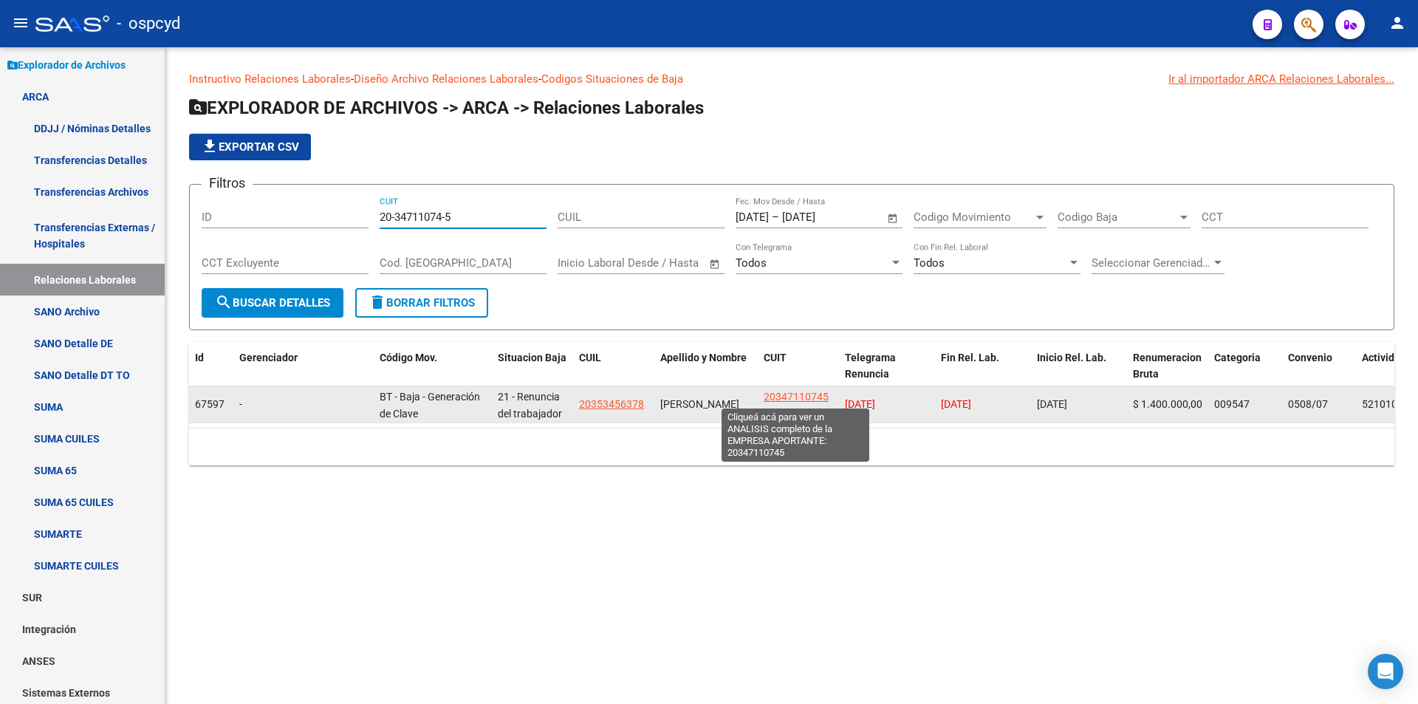
type input "20-34711074-5"
click at [766, 391] on span "20347110745" at bounding box center [795, 397] width 65 height 12
copy span "2"
type textarea "20347110745"
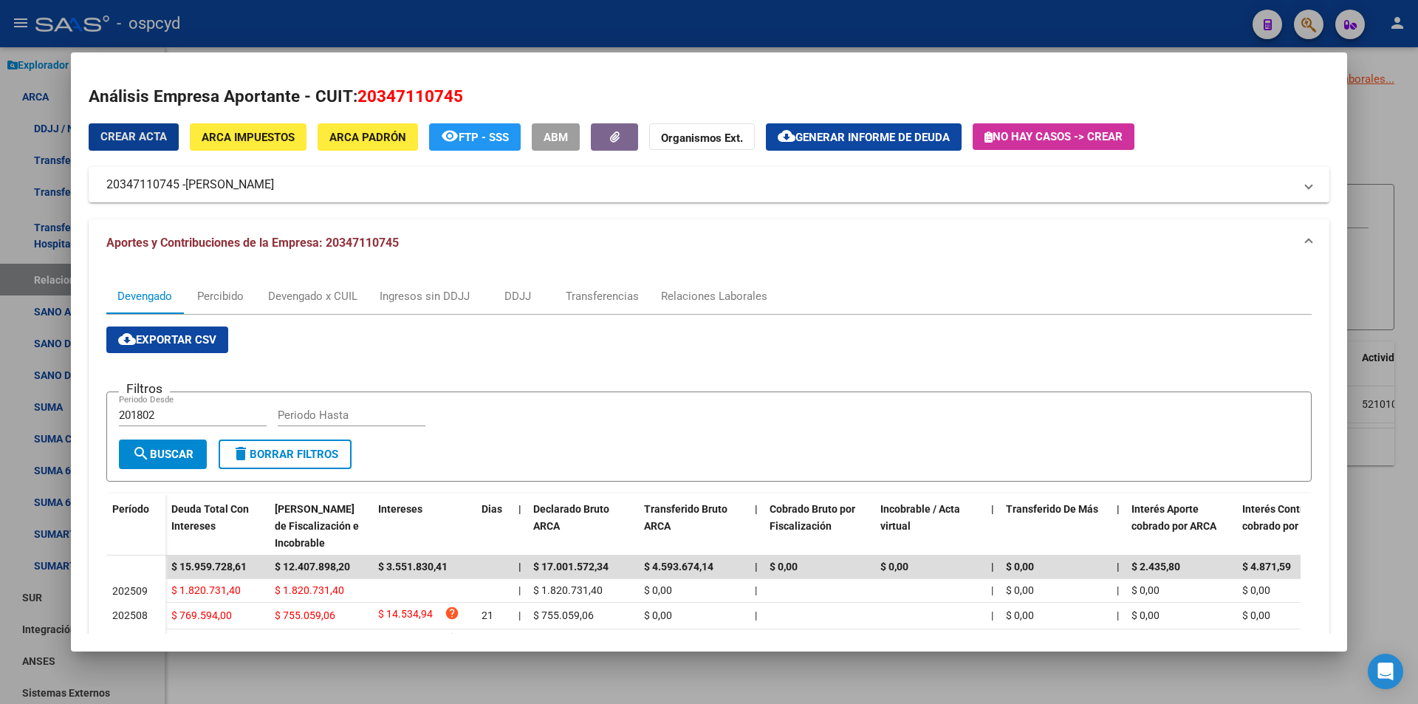
click at [272, 134] on span "ARCA Impuestos" at bounding box center [248, 137] width 93 height 13
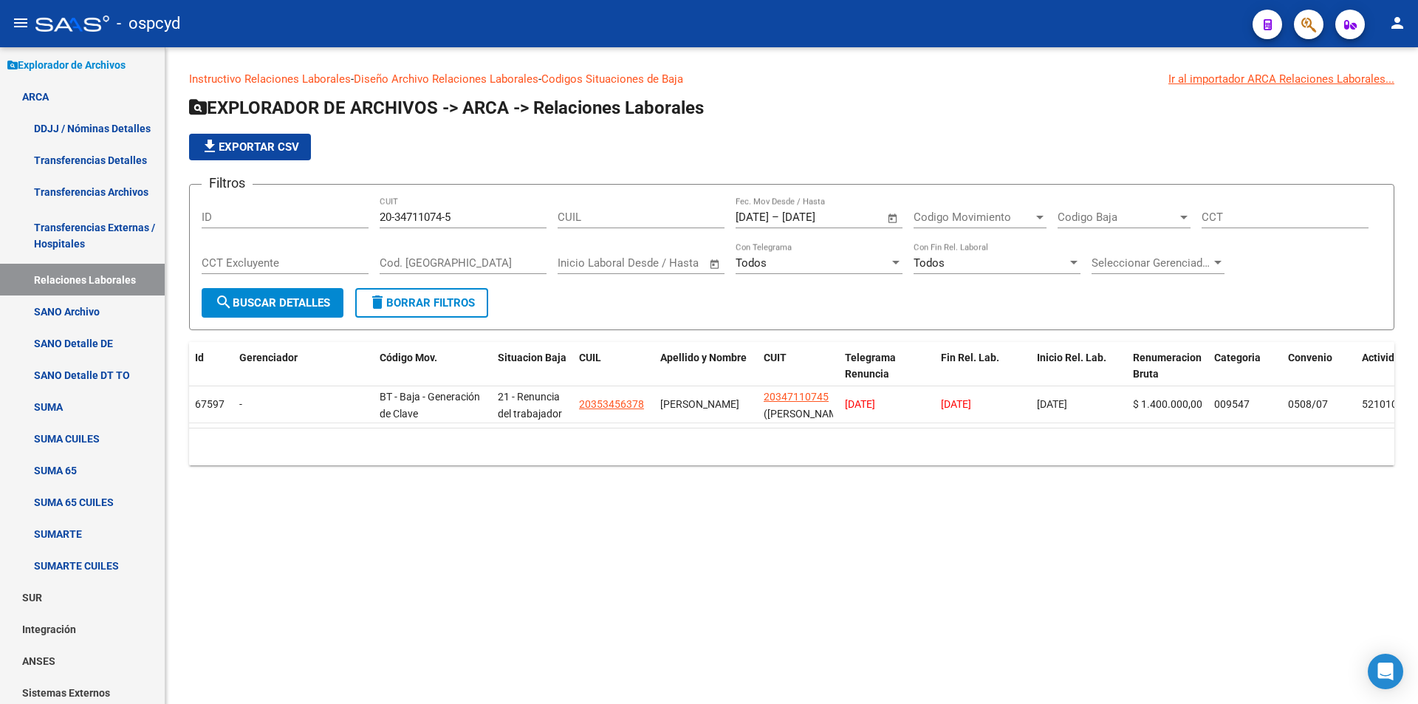
drag, startPoint x: 478, startPoint y: 209, endPoint x: 456, endPoint y: 209, distance: 21.4
click at [456, 209] on div "20-34711074-5 CUIT" at bounding box center [462, 212] width 167 height 32
drag, startPoint x: 472, startPoint y: 222, endPoint x: 286, endPoint y: 230, distance: 185.5
click at [310, 225] on div "Filtros ID 20-34711074-5 CUIT CUIL [DATE] [DATE] – [DATE] [DATE] Fec. Mov Desde…" at bounding box center [792, 242] width 1180 height 92
paste input "40571907-0"
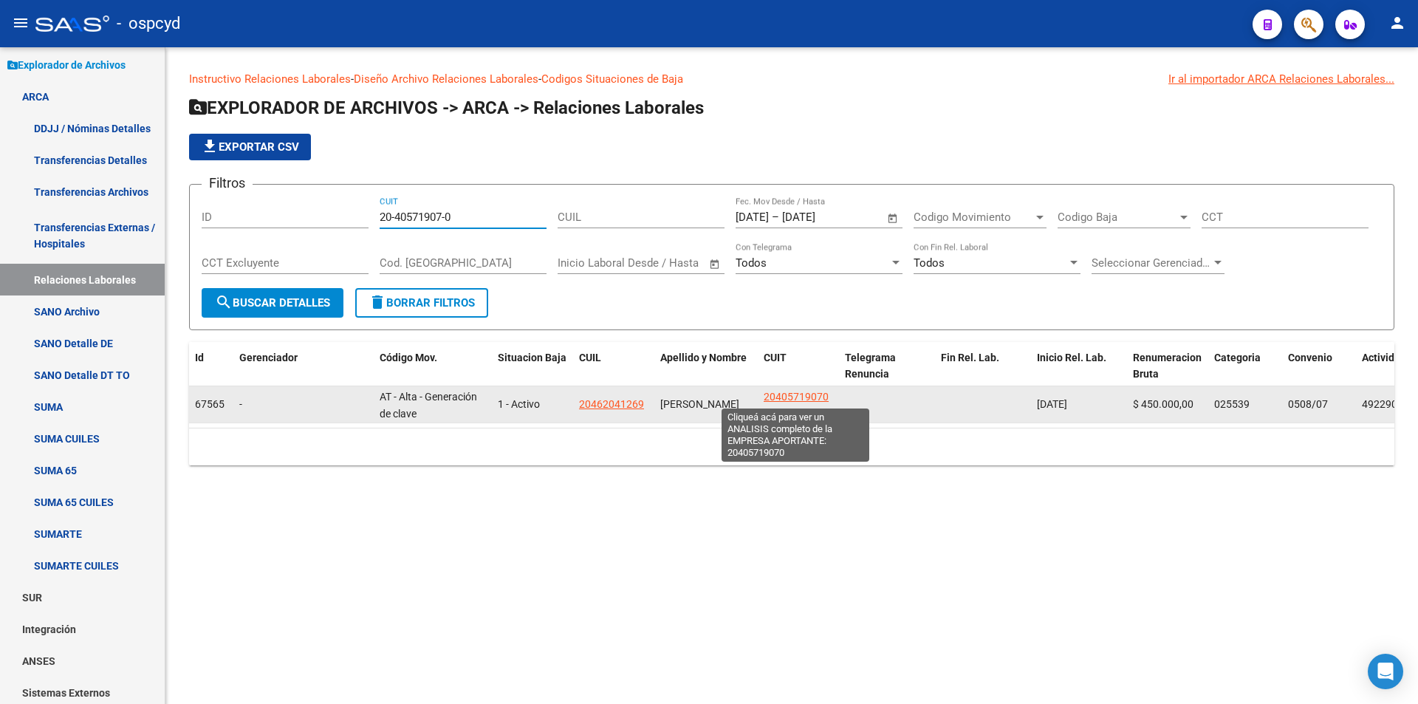
type input "20-40571907-0"
click at [814, 397] on span "20405719070" at bounding box center [795, 397] width 65 height 12
type textarea "20405719070"
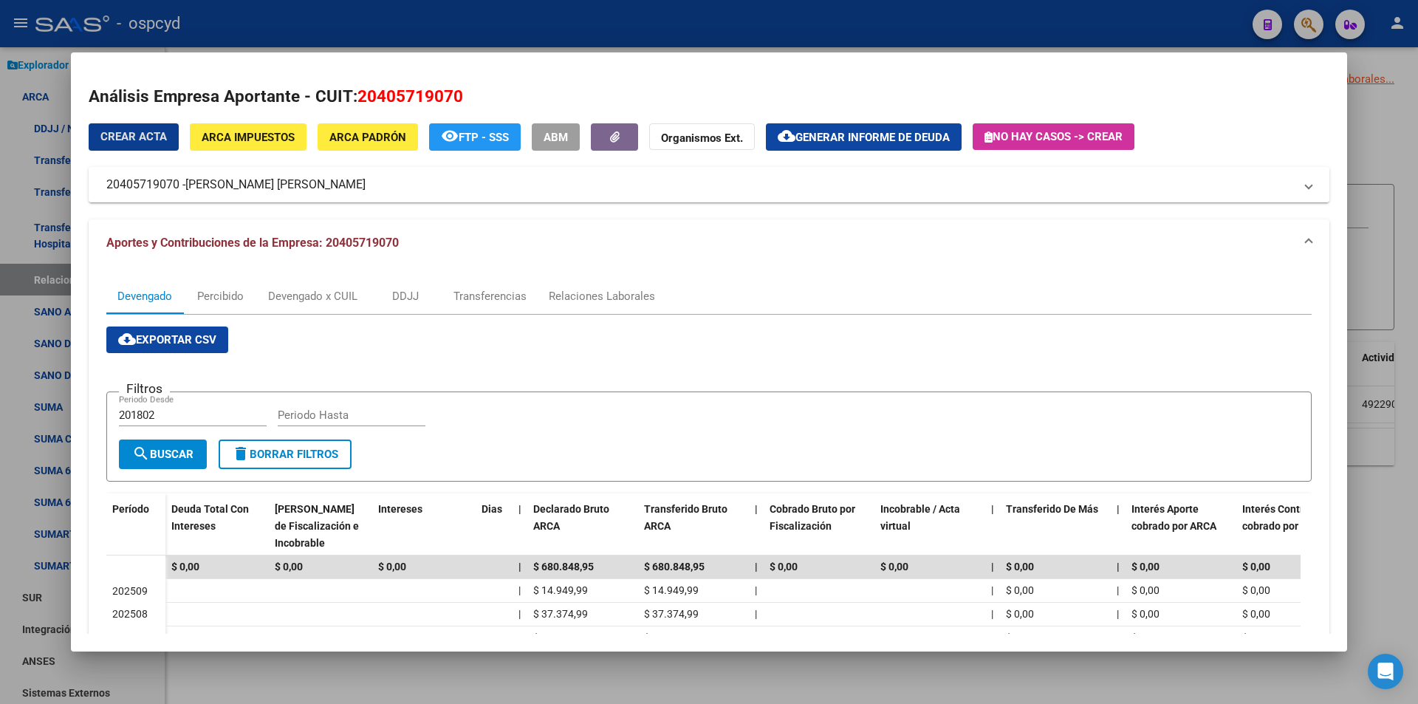
click at [242, 142] on span "ARCA Impuestos" at bounding box center [248, 137] width 93 height 13
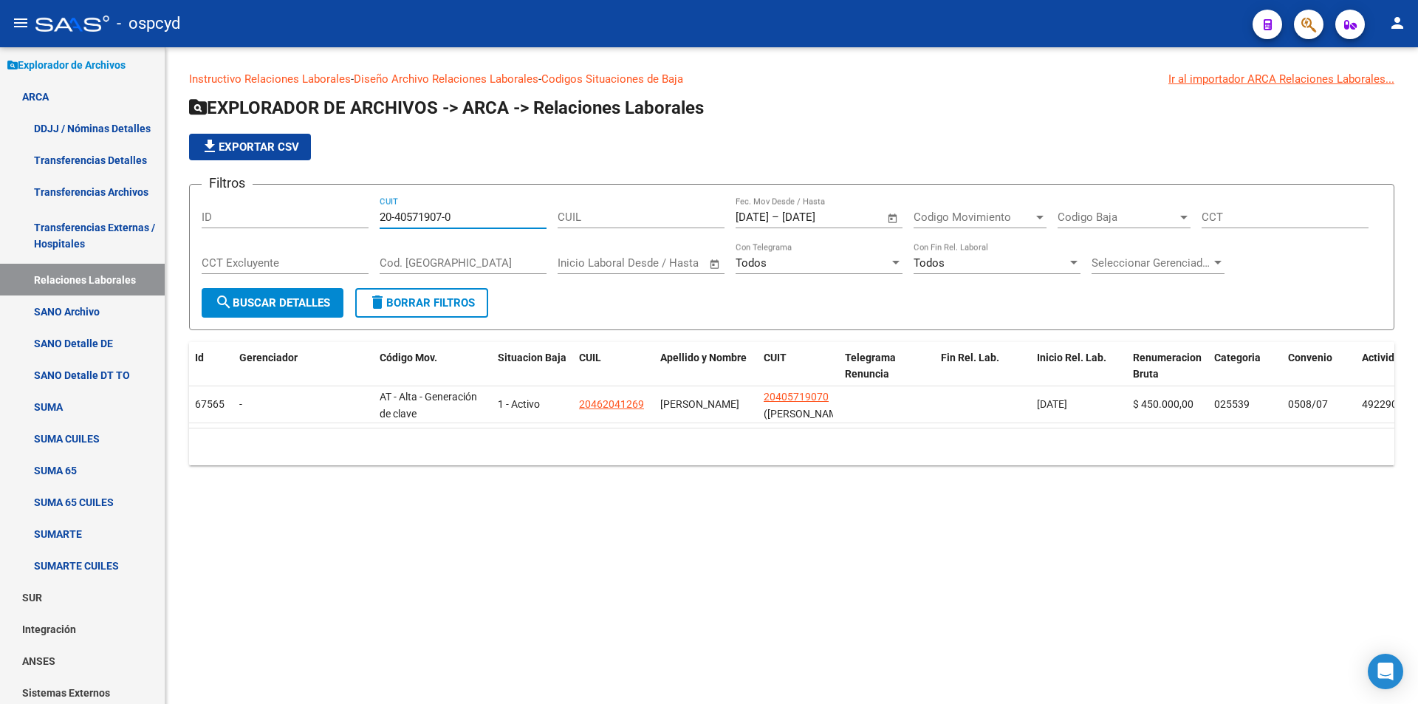
drag, startPoint x: 466, startPoint y: 221, endPoint x: 357, endPoint y: 207, distance: 110.1
click at [357, 207] on div "Filtros ID 20-40571907-0 CUIT CUIL [DATE] [DATE] – [DATE] [DATE] Fec. Mov Desde…" at bounding box center [792, 242] width 1180 height 92
paste input "3260749-7"
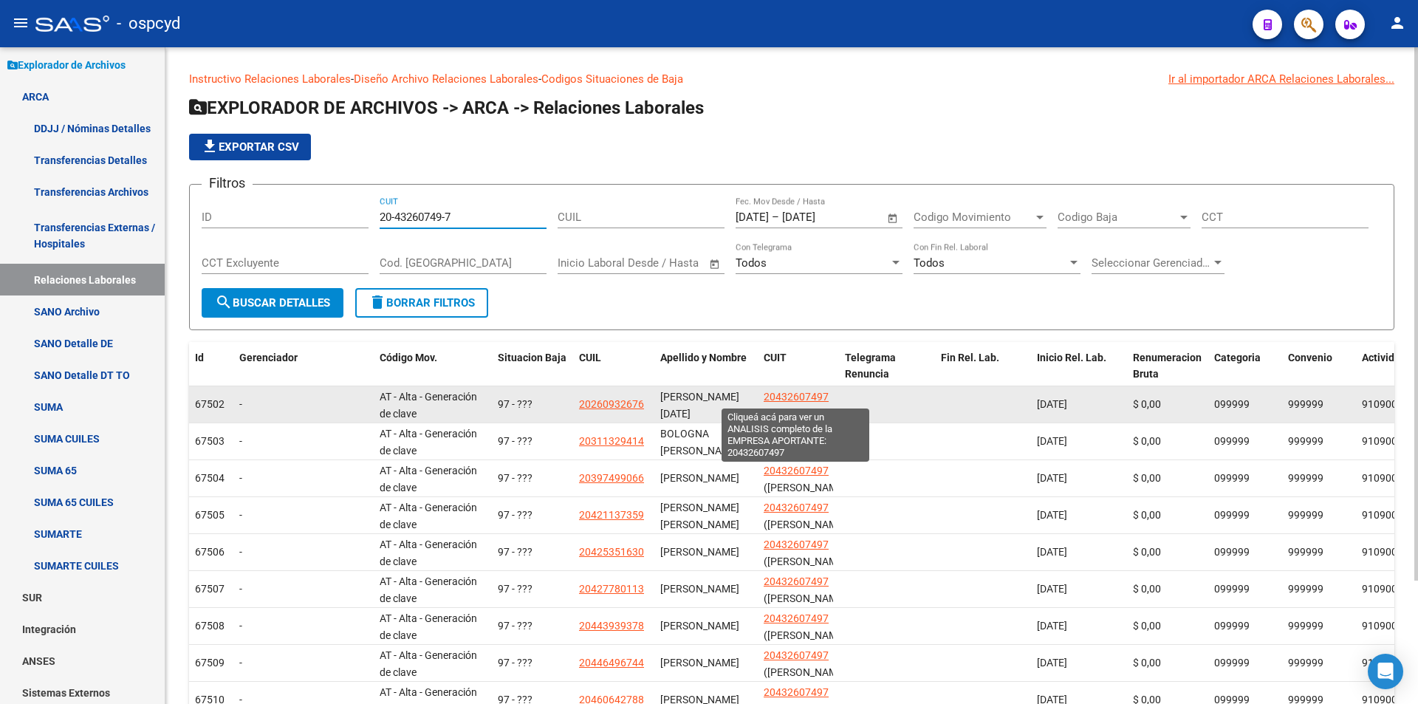
type input "20-43260749-7"
click at [820, 392] on span "20432607497" at bounding box center [795, 397] width 65 height 12
type textarea "20432607497"
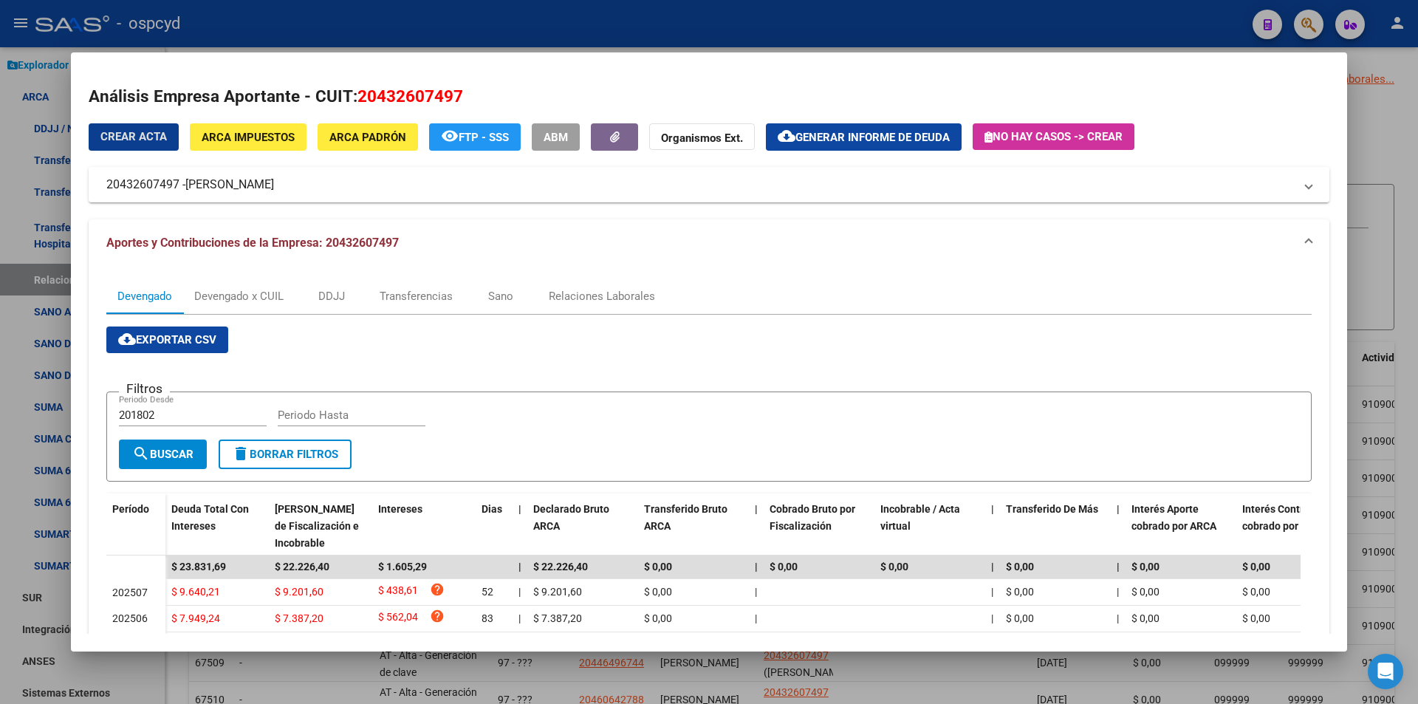
click at [273, 137] on span "ARCA Impuestos" at bounding box center [248, 137] width 93 height 13
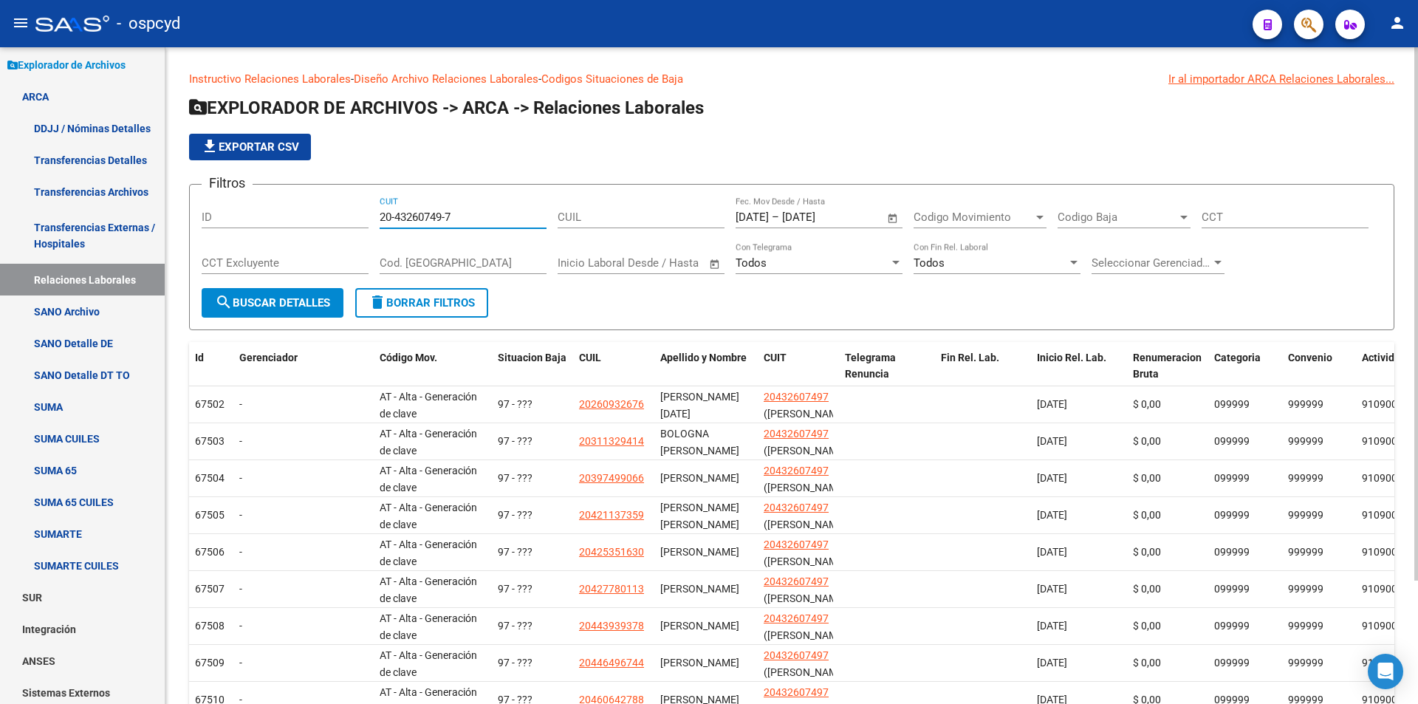
drag, startPoint x: 467, startPoint y: 217, endPoint x: 345, endPoint y: 213, distance: 121.9
click at [357, 214] on div "Filtros ID 20-43260749-7 CUIT CUIL [DATE] [DATE] – [DATE] [DATE] Fec. Mov Desde…" at bounding box center [792, 242] width 1180 height 92
paste input "3-28283337-9"
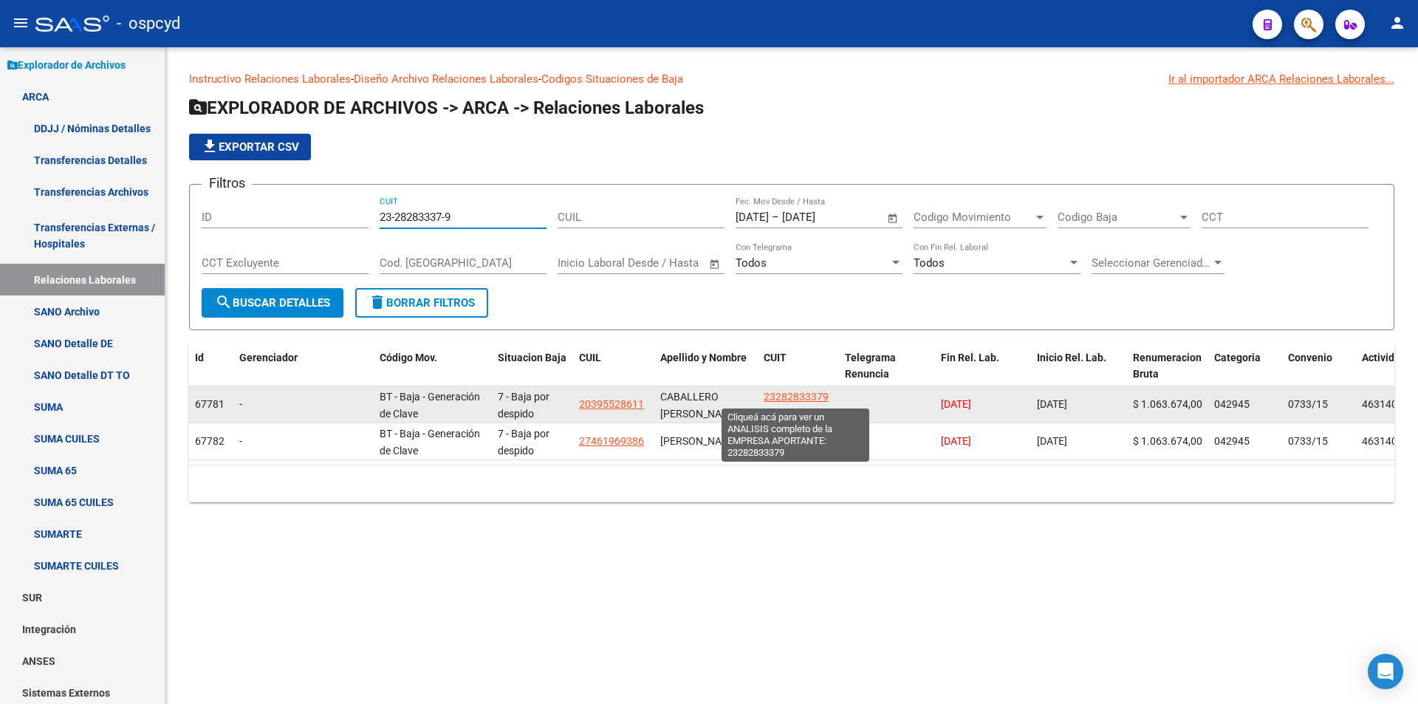
type input "23-28283337-9"
click at [790, 396] on span "23282833379" at bounding box center [795, 397] width 65 height 12
copy span "2"
type textarea "23282833379"
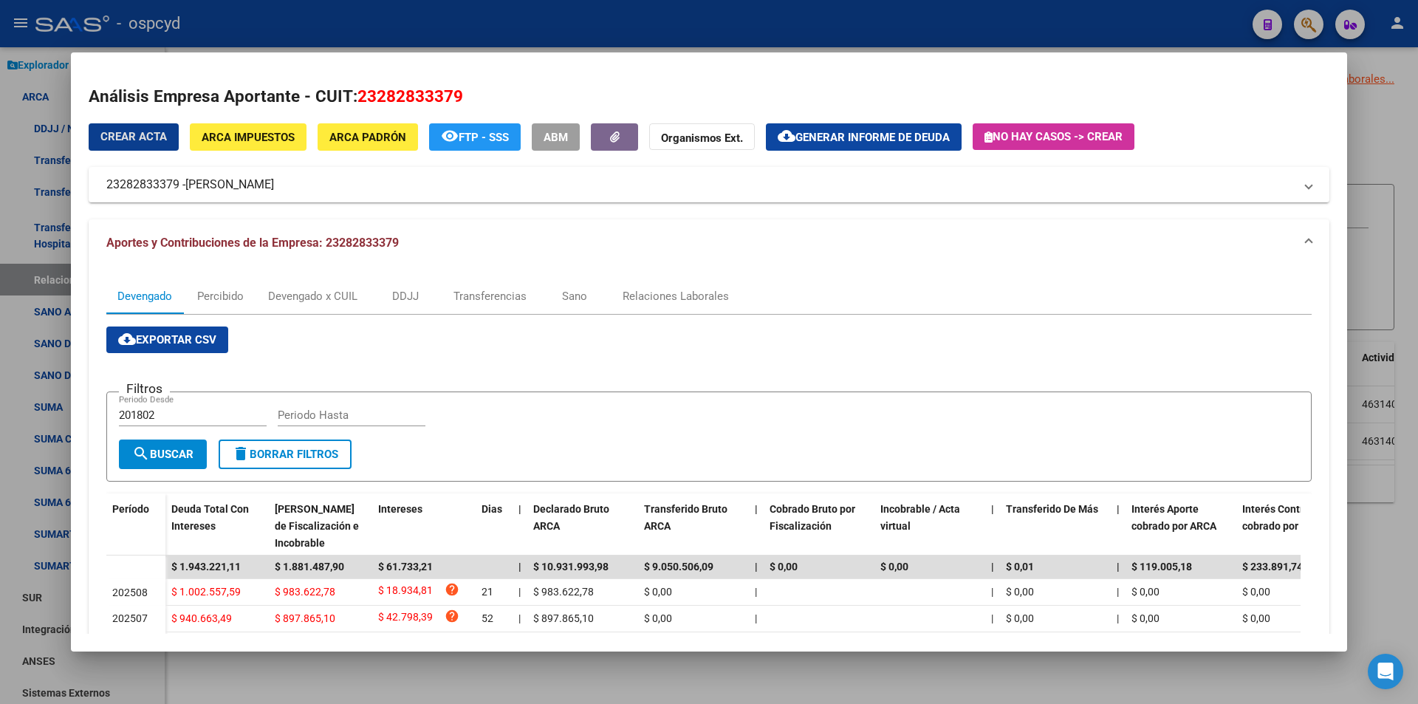
click at [281, 135] on span "ARCA Impuestos" at bounding box center [248, 137] width 93 height 13
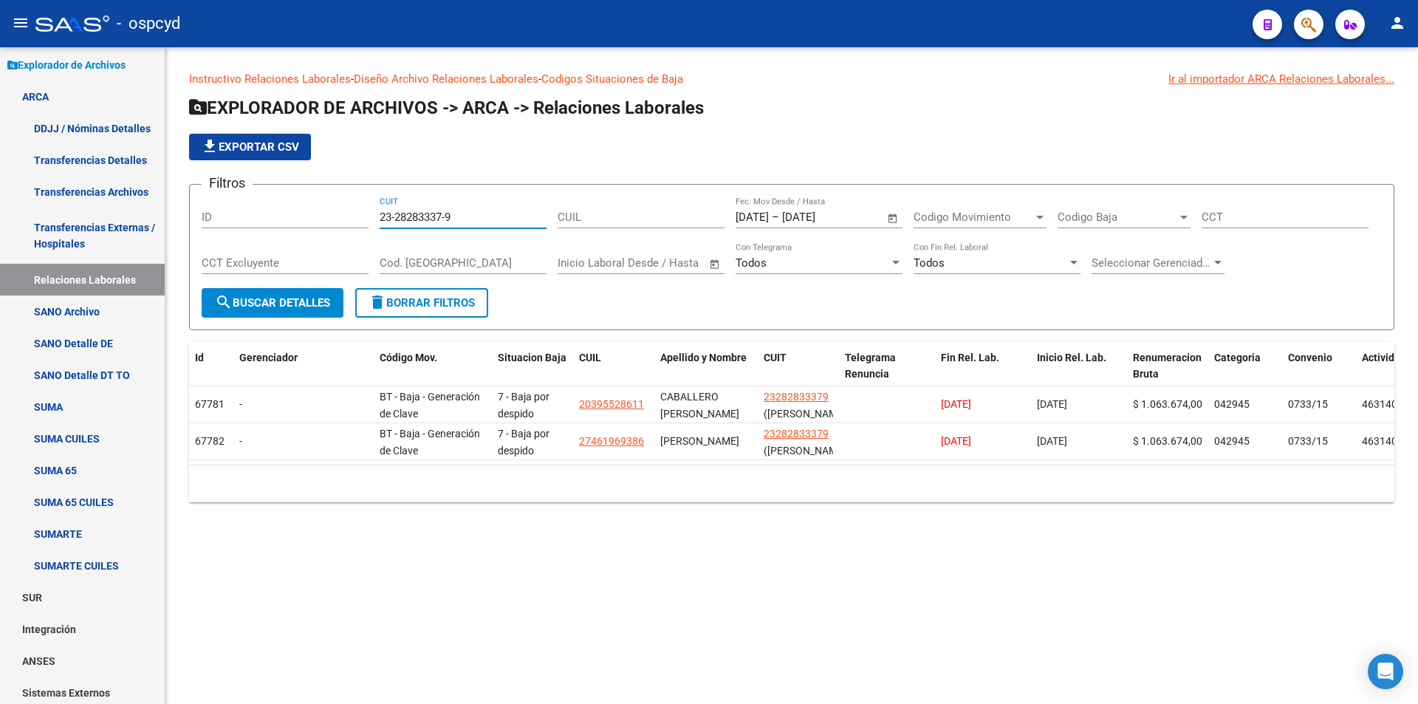
drag, startPoint x: 487, startPoint y: 214, endPoint x: 247, endPoint y: 205, distance: 240.8
click at [264, 207] on div "Filtros ID 23-28283337-9 CUIT CUIL [DATE] [DATE] – [DATE] [DATE] Fec. Mov Desde…" at bounding box center [792, 242] width 1180 height 92
paste input "7-21360129-1"
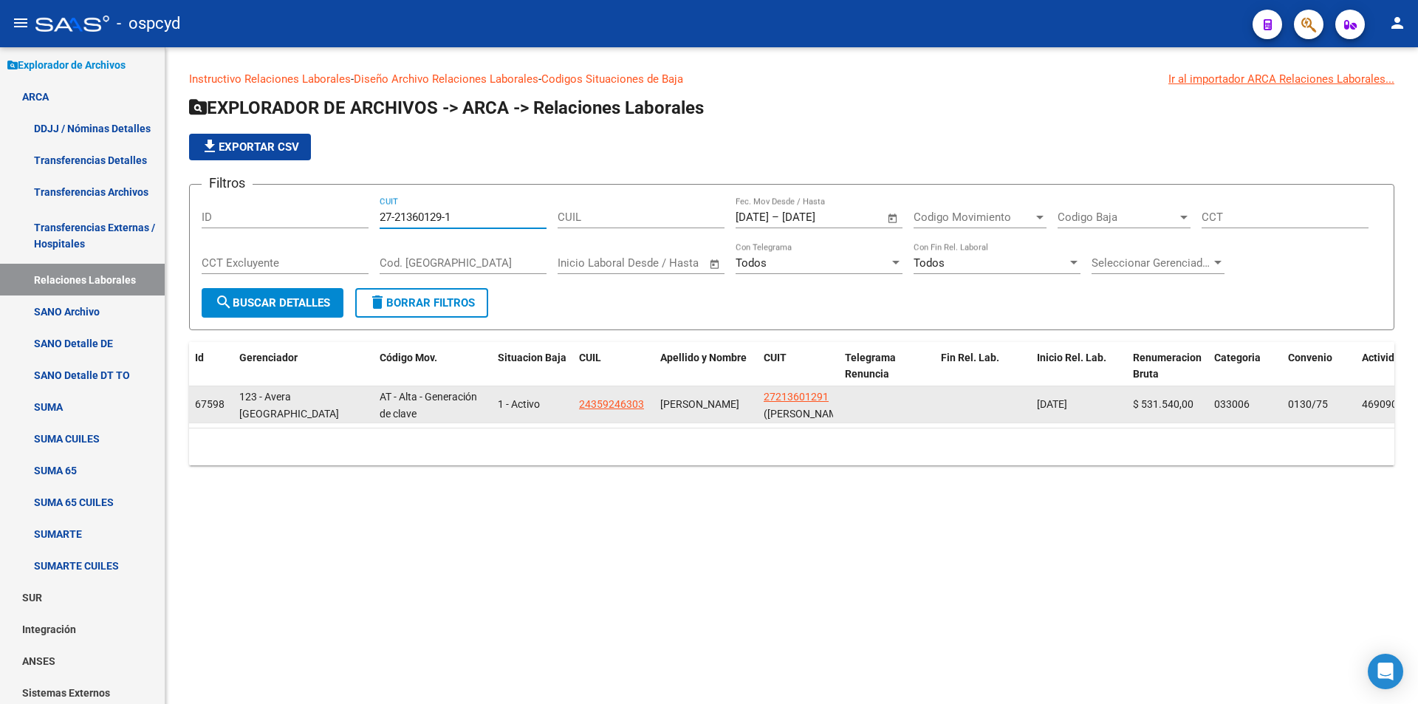
type input "27-21360129-1"
click at [798, 389] on app-link-go-to "27213601291" at bounding box center [795, 396] width 65 height 17
click at [793, 396] on span "27213601291" at bounding box center [795, 397] width 65 height 12
type textarea "27213601291"
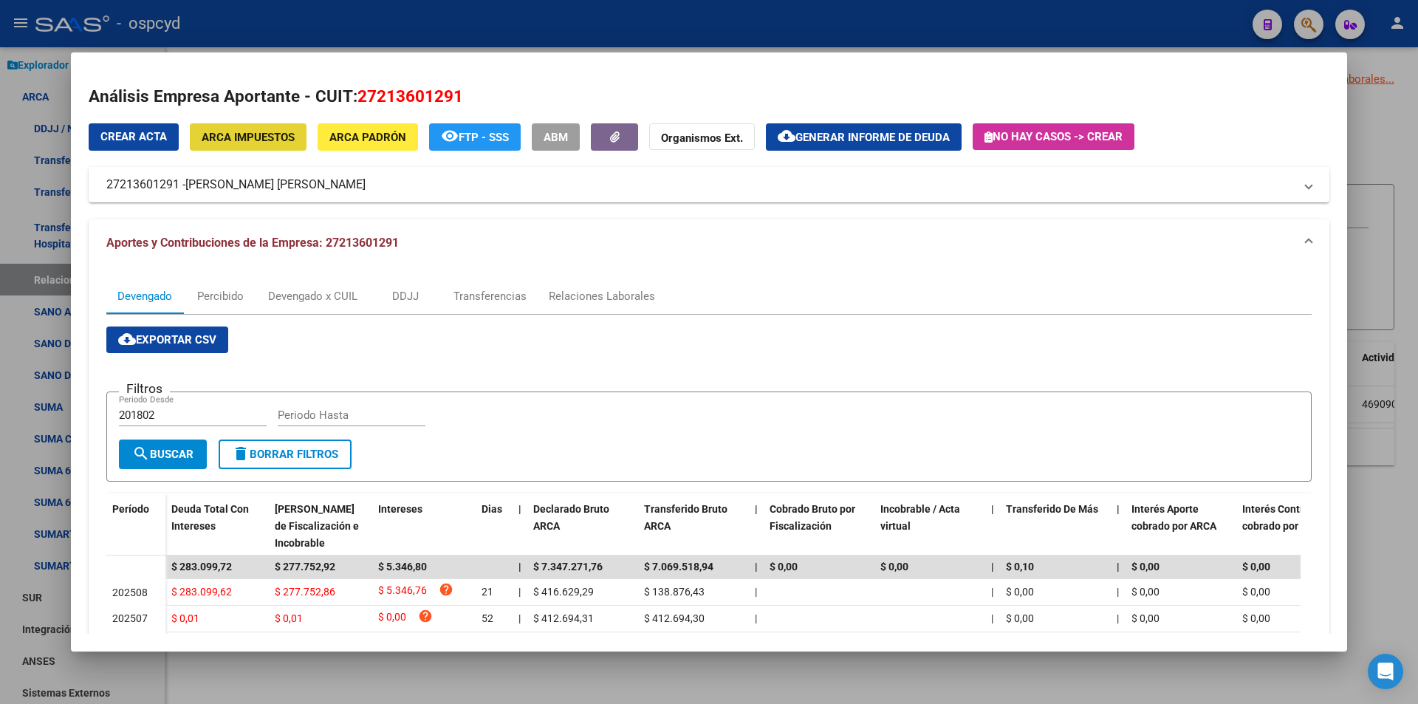
click at [270, 134] on span "ARCA Impuestos" at bounding box center [248, 137] width 93 height 13
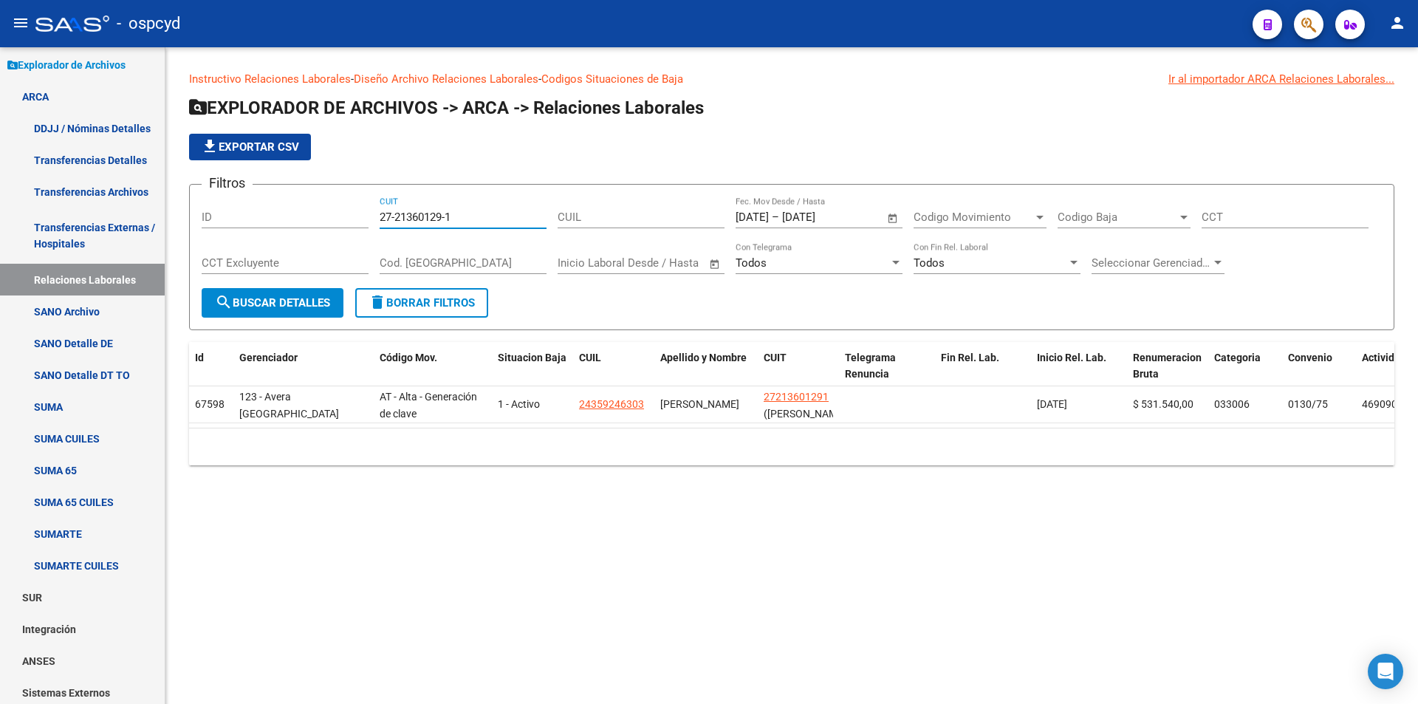
drag, startPoint x: 483, startPoint y: 218, endPoint x: 350, endPoint y: 199, distance: 134.3
click at [356, 199] on div "Filtros ID 27-21360129-1 CUIT CUIL [DATE] [DATE] – [DATE] [DATE] Fec. Mov Desde…" at bounding box center [792, 242] width 1180 height 92
paste input "2500202-4"
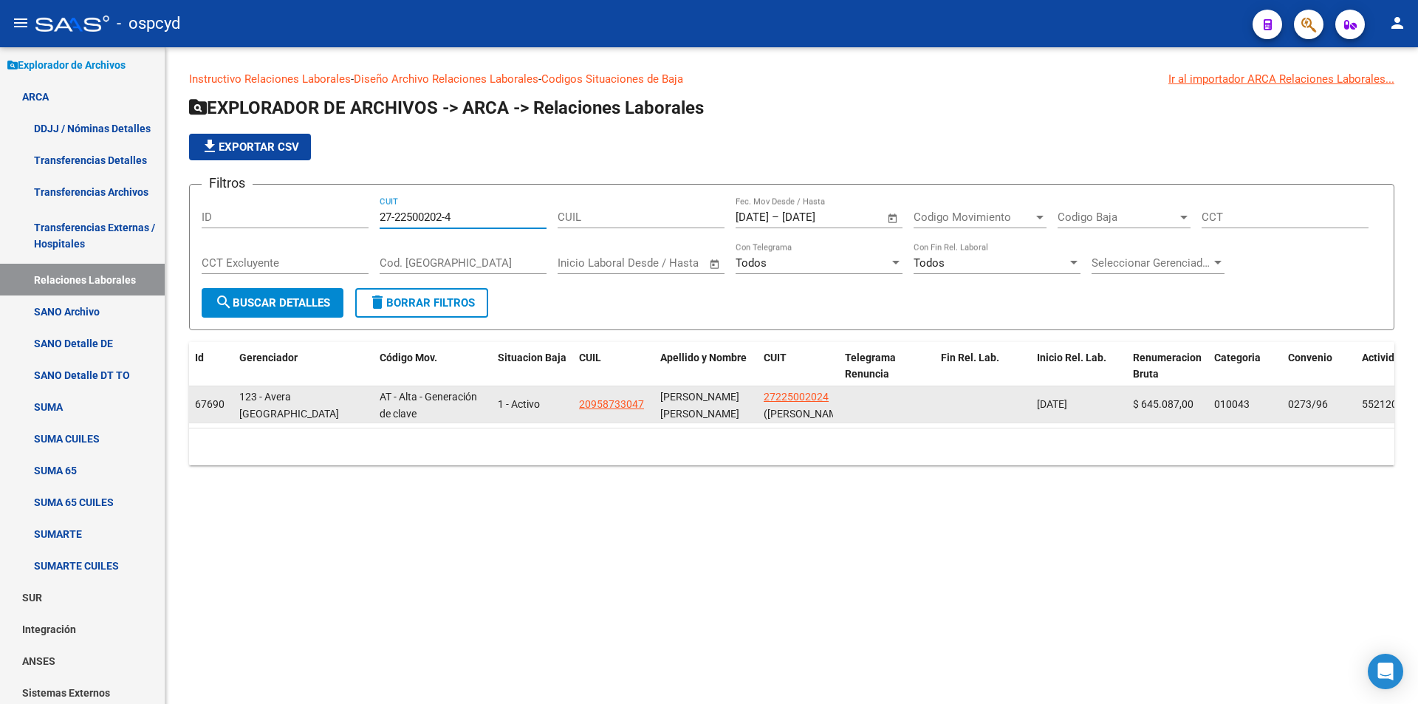
type input "27-22500202-4"
click at [799, 405] on app-link-go-to "27225002024" at bounding box center [795, 396] width 65 height 17
click at [793, 397] on span "27225002024" at bounding box center [795, 397] width 65 height 12
type textarea "27225002024"
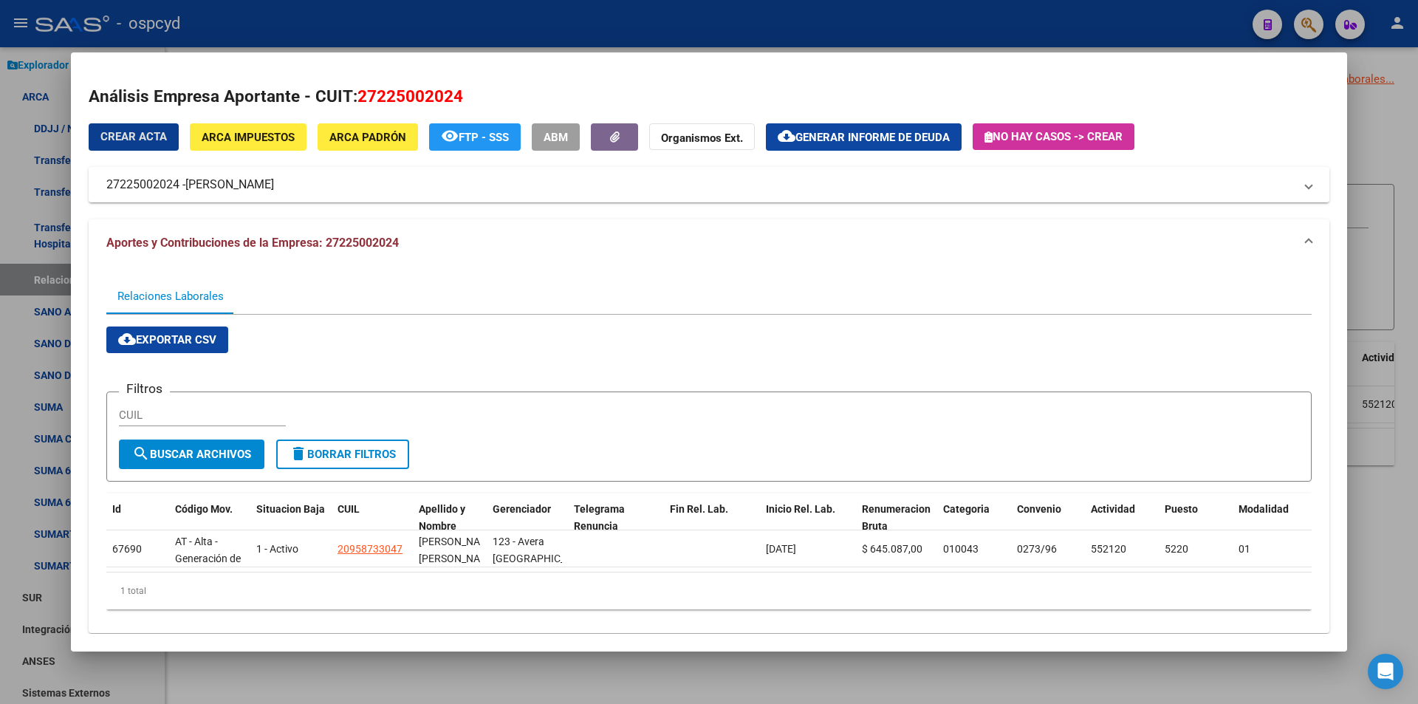
click at [278, 131] on span "ARCA Impuestos" at bounding box center [248, 137] width 93 height 13
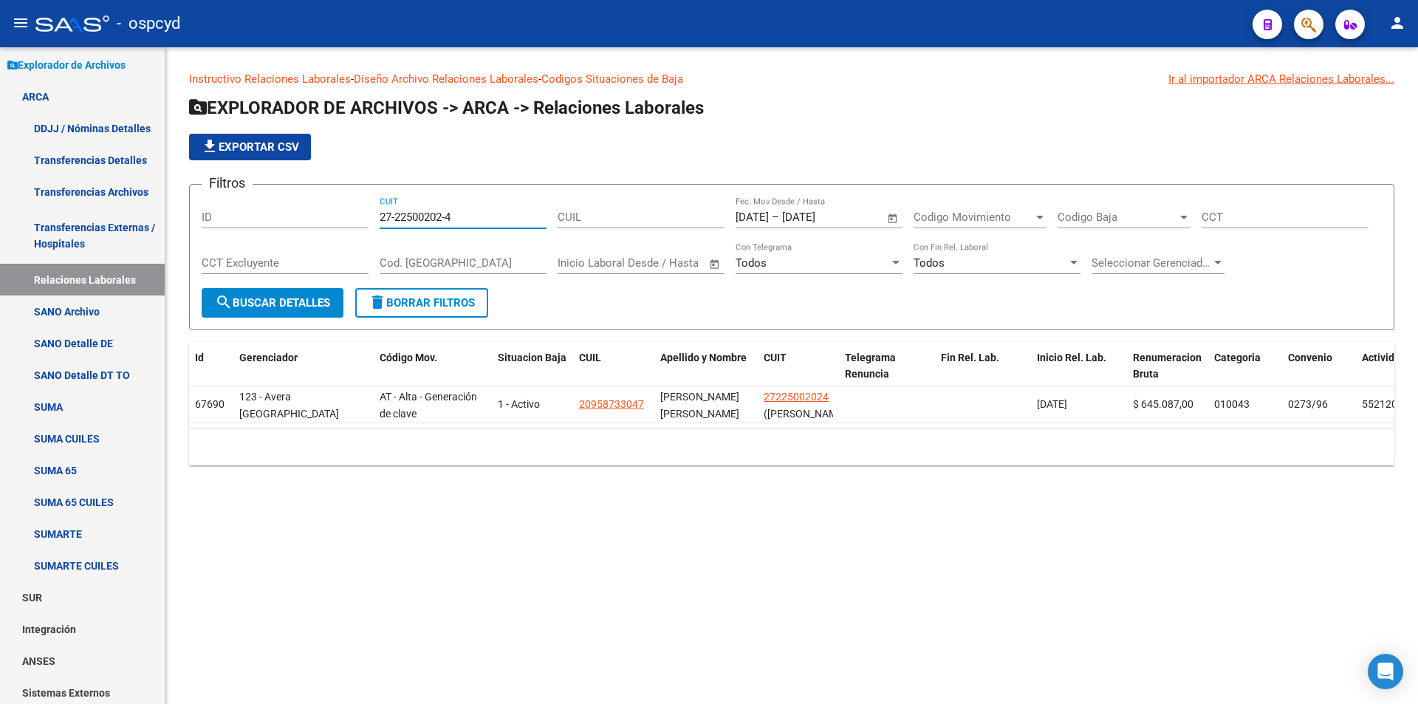
drag, startPoint x: 463, startPoint y: 216, endPoint x: 356, endPoint y: 213, distance: 107.1
click at [356, 213] on div "Filtros ID 27-22500202-4 CUIT CUIL [DATE] [DATE] – [DATE] [DATE] Fec. Mov Desde…" at bounding box center [792, 242] width 1180 height 92
paste input "7274384-9"
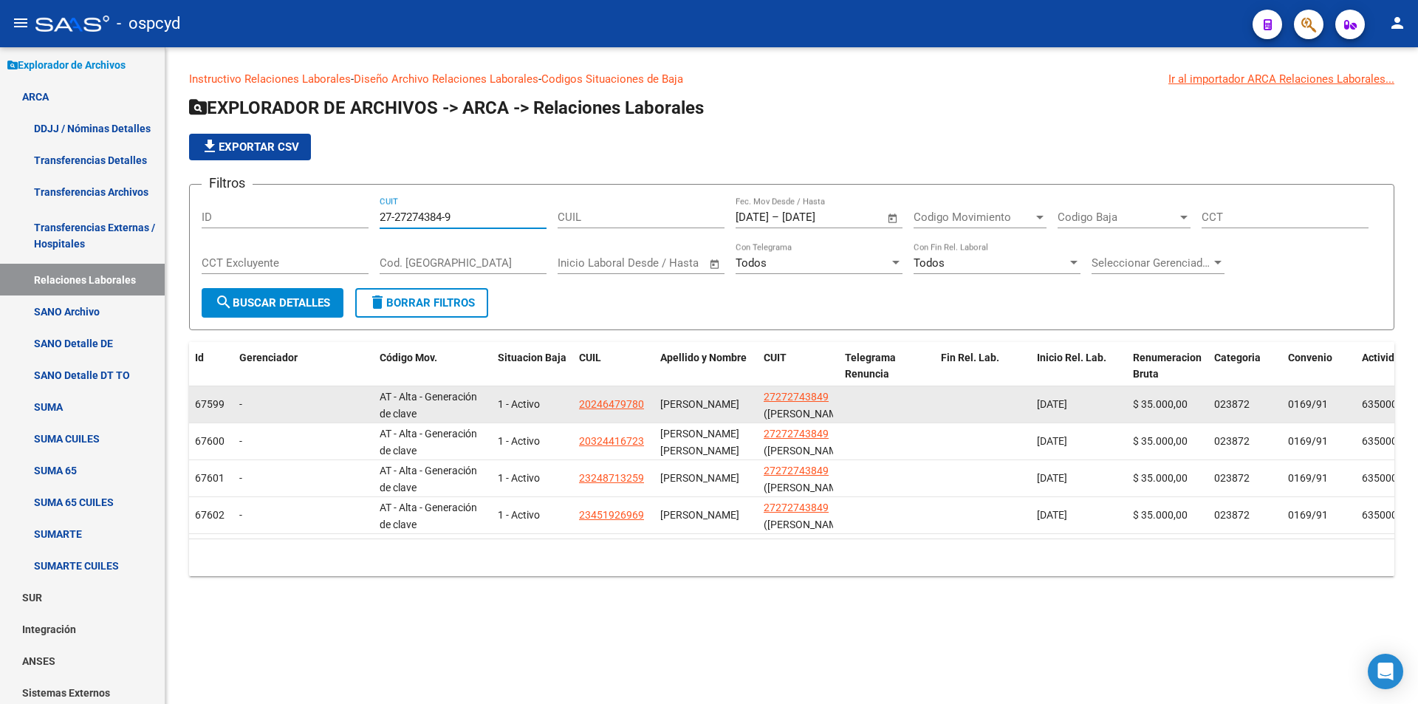
type input "27-27274384-9"
click at [785, 392] on span "27272743849" at bounding box center [795, 397] width 65 height 12
type textarea "27272743849"
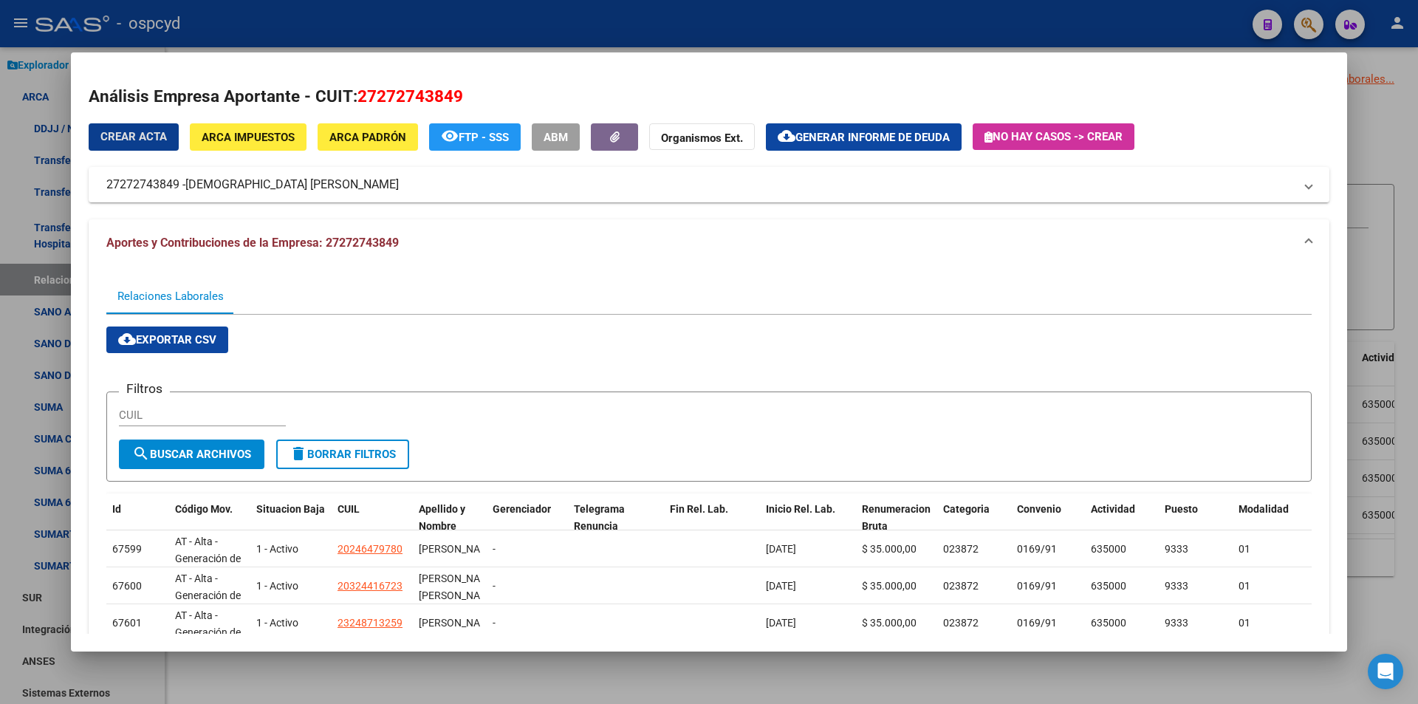
click at [272, 133] on span "ARCA Impuestos" at bounding box center [248, 137] width 93 height 13
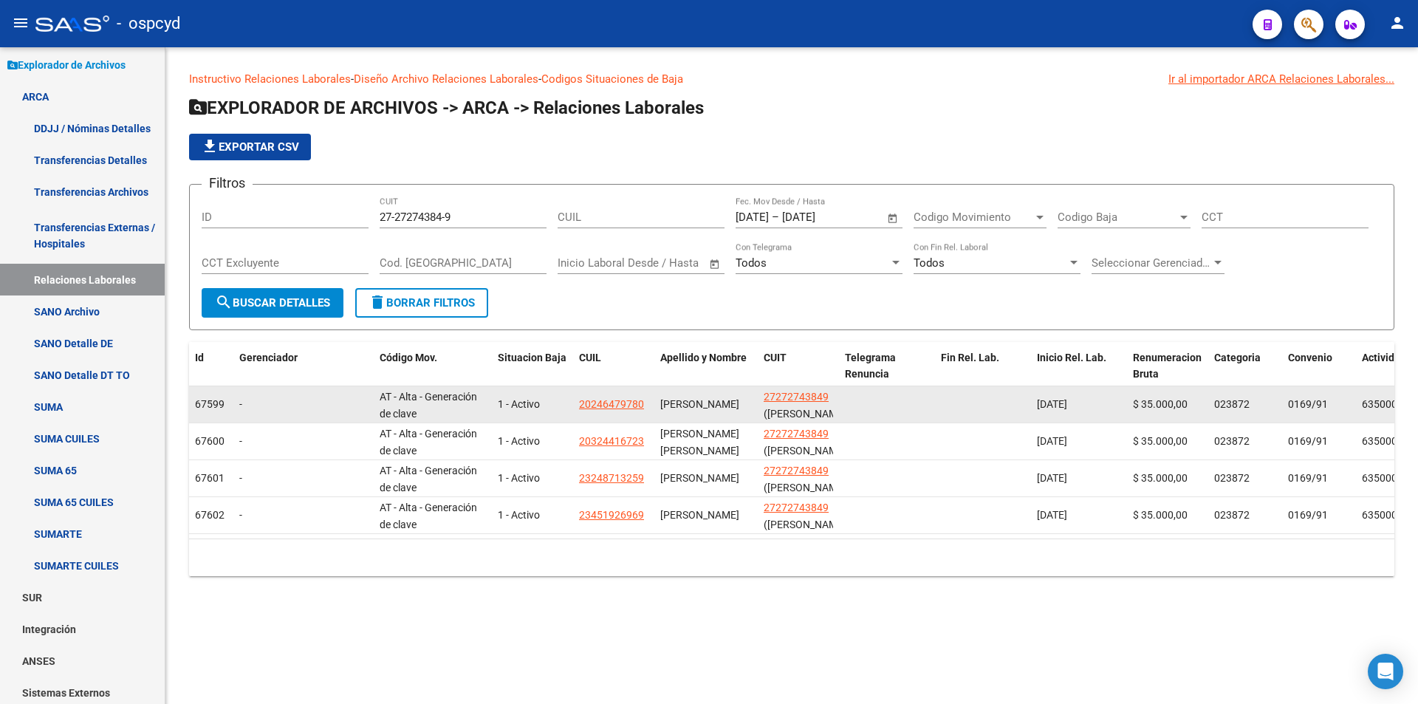
click at [790, 389] on app-link-go-to "27272743849" at bounding box center [795, 396] width 65 height 17
click at [791, 391] on span "27272743849" at bounding box center [795, 397] width 65 height 12
copy span "27272743849"
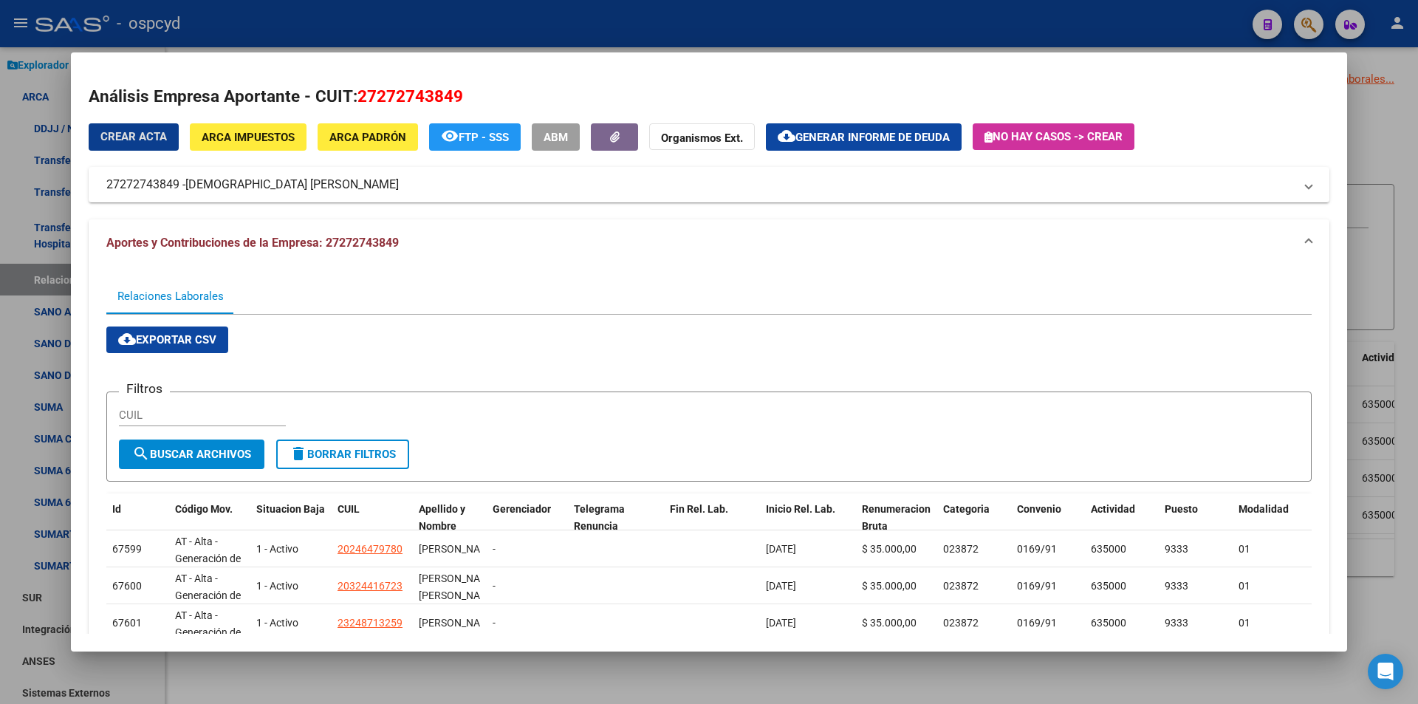
click at [272, 135] on span "ARCA Impuestos" at bounding box center [248, 137] width 93 height 13
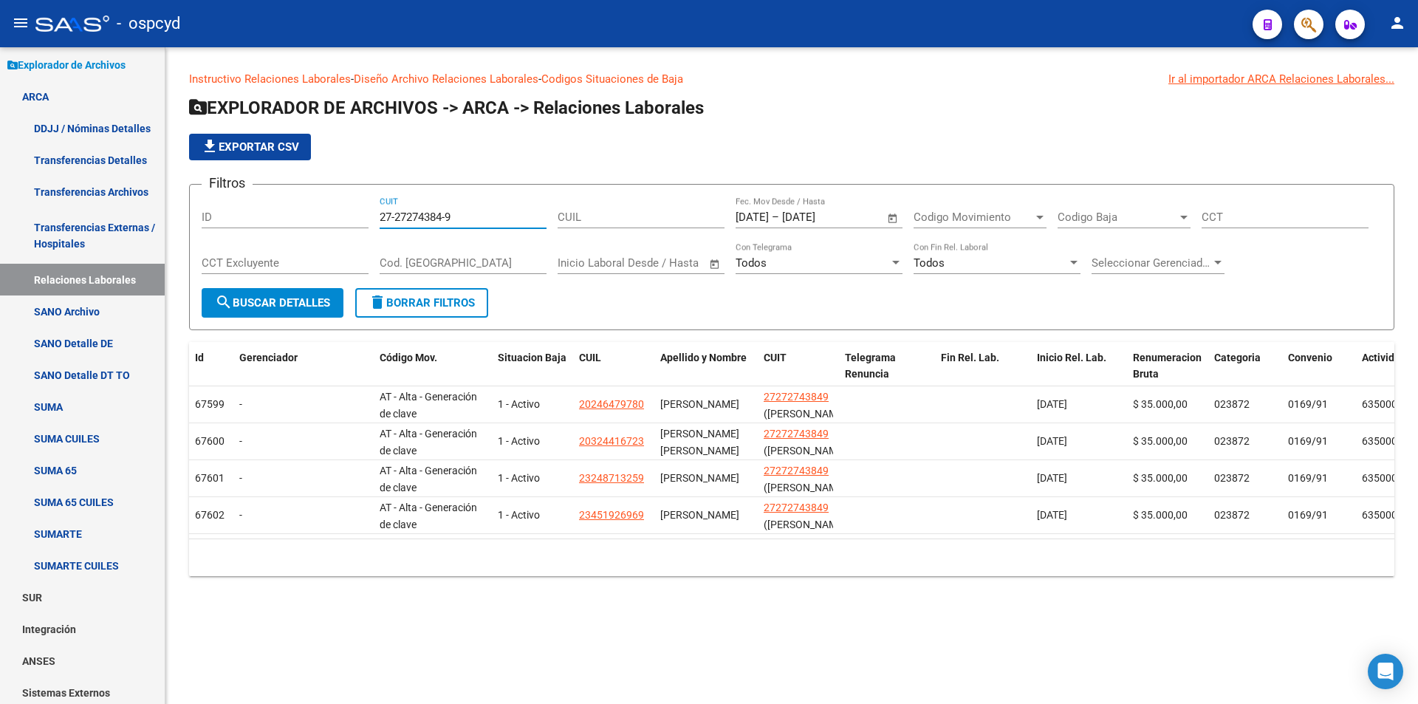
drag, startPoint x: 470, startPoint y: 215, endPoint x: 244, endPoint y: 210, distance: 225.2
click at [250, 210] on div "Filtros ID 27-27274384-9 CUIT CUIL [DATE] [DATE] – [DATE] [DATE] Fec. Mov Desde…" at bounding box center [792, 242] width 1180 height 92
paste input "9364023-3"
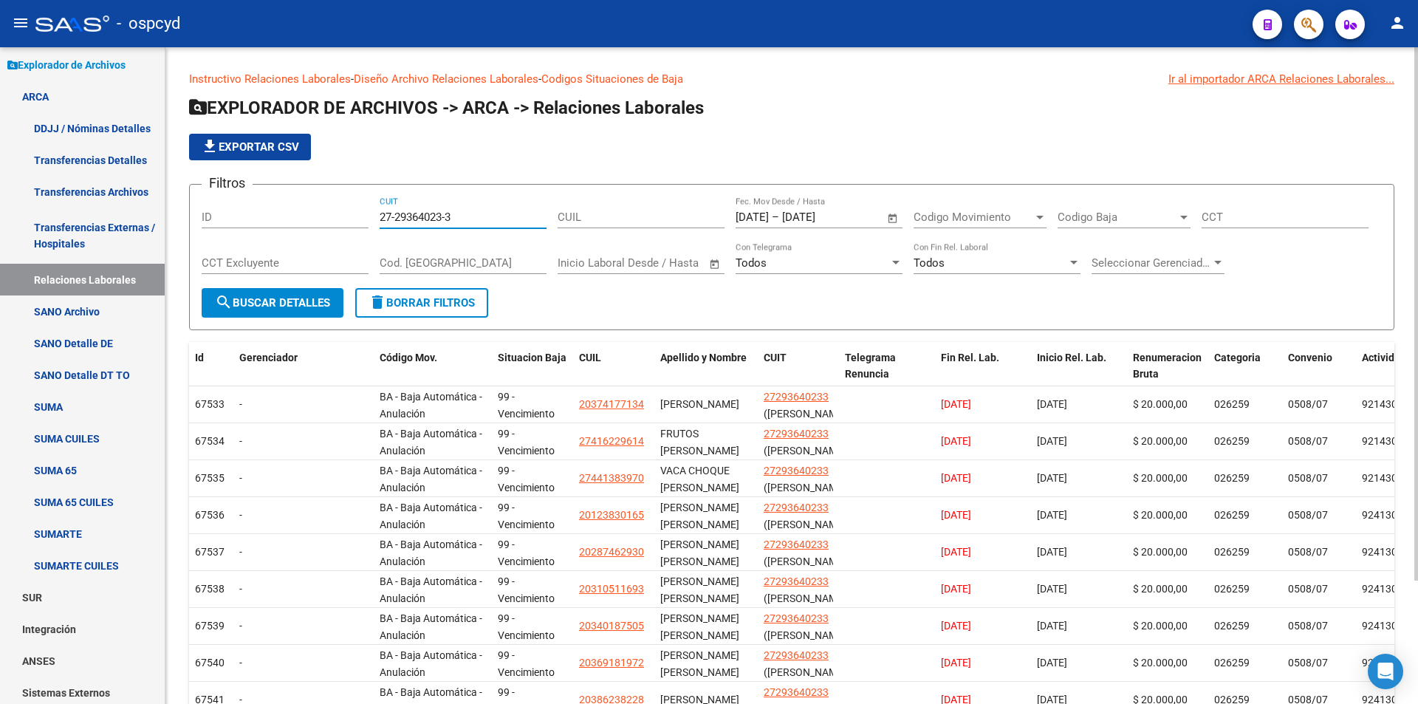
drag, startPoint x: 473, startPoint y: 221, endPoint x: 336, endPoint y: 232, distance: 137.0
click at [360, 226] on div "Filtros ID 27-29364023-3 CUIT CUIL [DATE] [DATE] – [DATE] [DATE] Fec. Mov Desde…" at bounding box center [792, 242] width 1180 height 92
paste input "30-57787365-4"
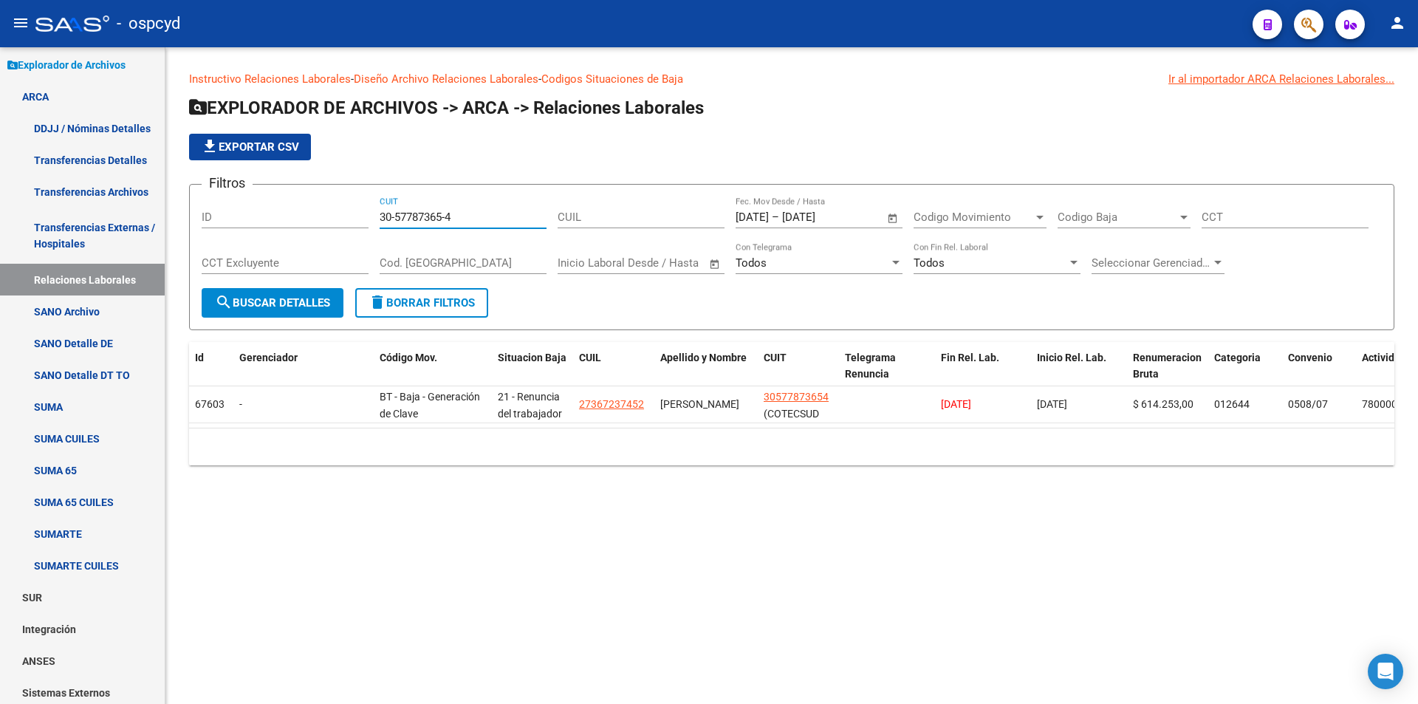
drag, startPoint x: 477, startPoint y: 223, endPoint x: 351, endPoint y: 224, distance: 126.2
click at [363, 221] on div "Filtros ID 30-57787365-4 CUIT CUIL [DATE] [DATE] – [DATE] [DATE] Fec. Mov Desde…" at bounding box center [792, 242] width 1180 height 92
paste input "65979529-5"
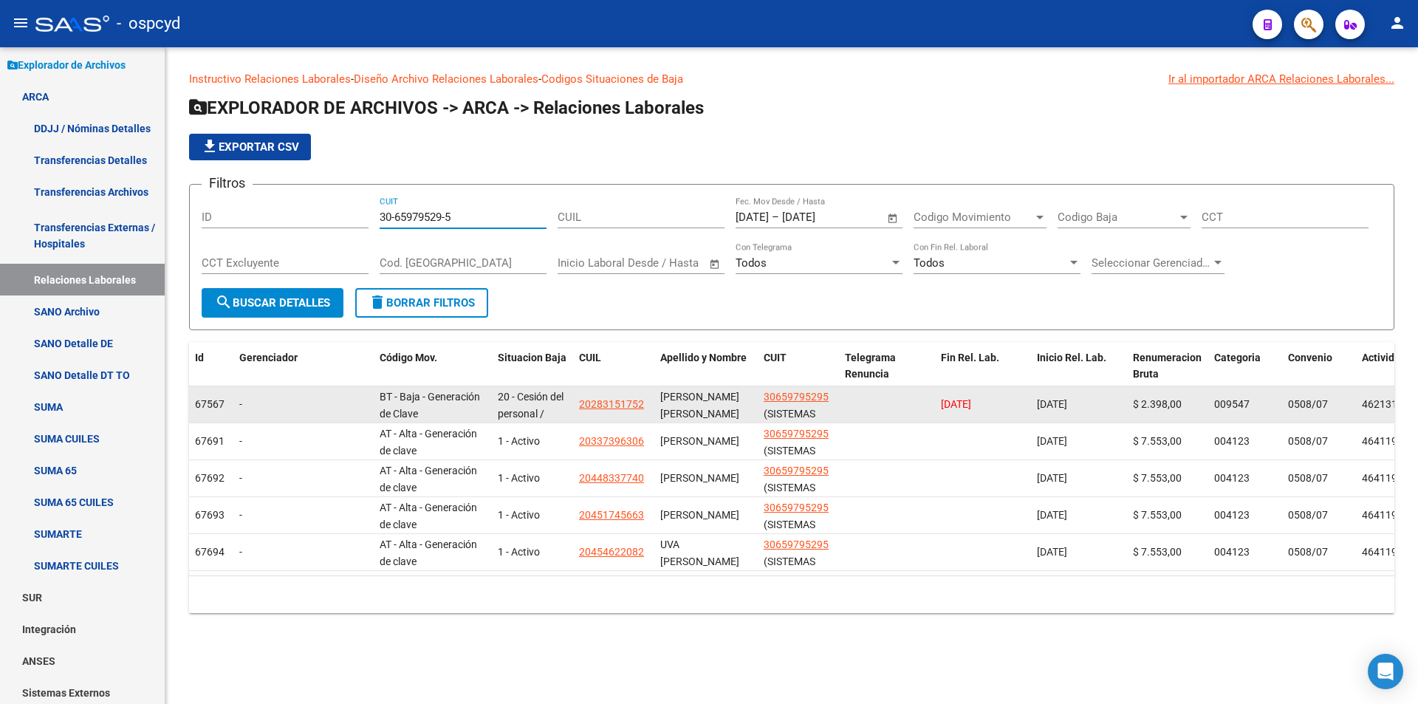
type input "30-65979529-5"
click at [803, 397] on span "30659795295" at bounding box center [795, 397] width 65 height 12
type textarea "30659795295"
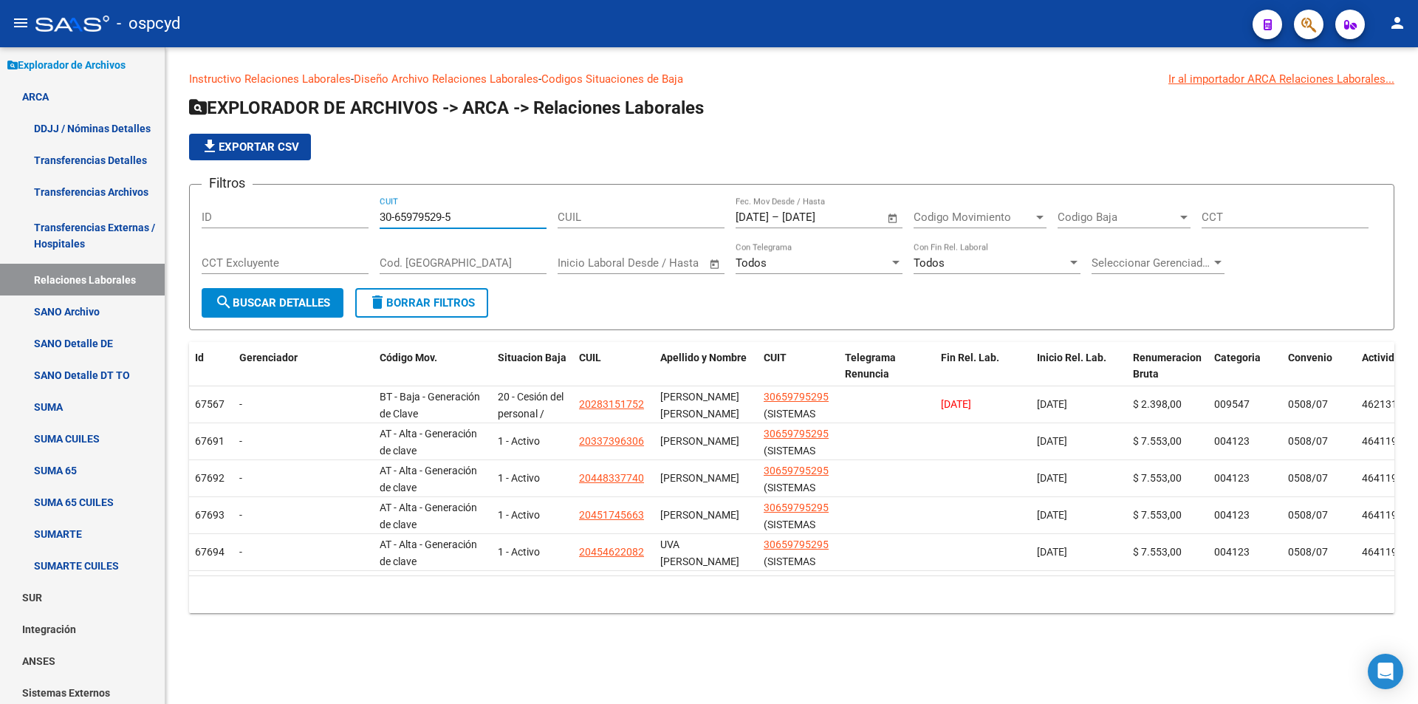
drag, startPoint x: 464, startPoint y: 223, endPoint x: 267, endPoint y: 213, distance: 196.7
click at [317, 211] on div "Filtros ID 30-65979529-5 CUIT CUIL [DATE] [DATE] – [DATE] [DATE] Fec. Mov Desde…" at bounding box center [792, 242] width 1180 height 92
paste input "7963603-7"
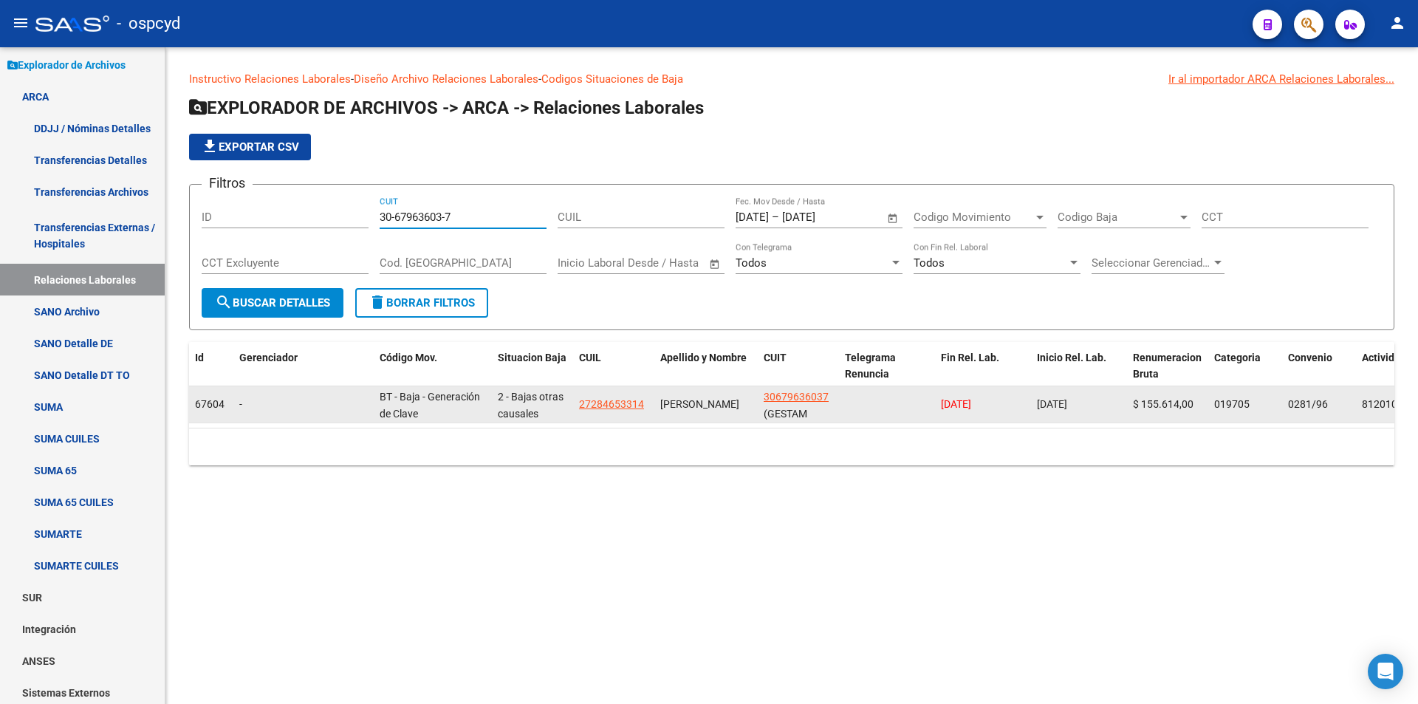
type input "30-67963603-7"
click at [777, 394] on span "30679636037" at bounding box center [795, 397] width 65 height 12
type textarea "30679636037"
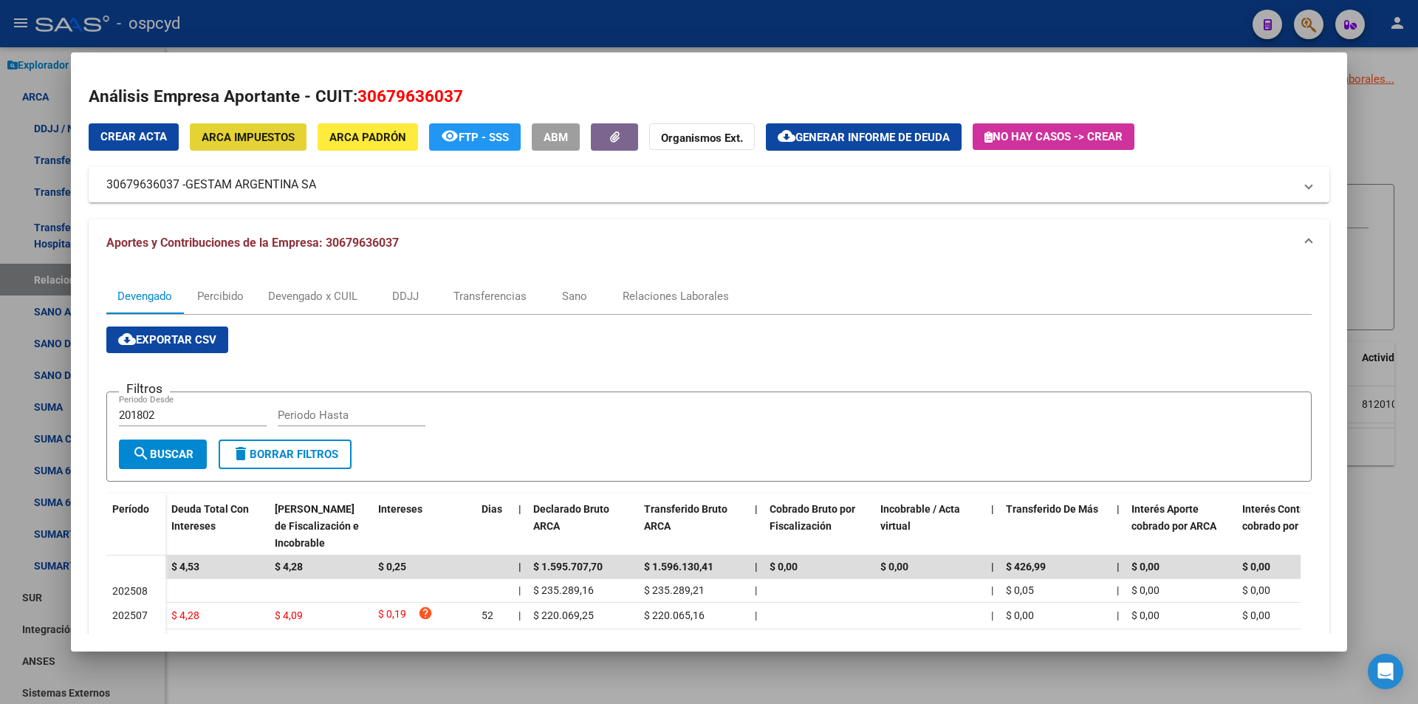
click at [261, 123] on button "ARCA Impuestos" at bounding box center [248, 136] width 117 height 27
